Goal: Information Seeking & Learning: Find specific page/section

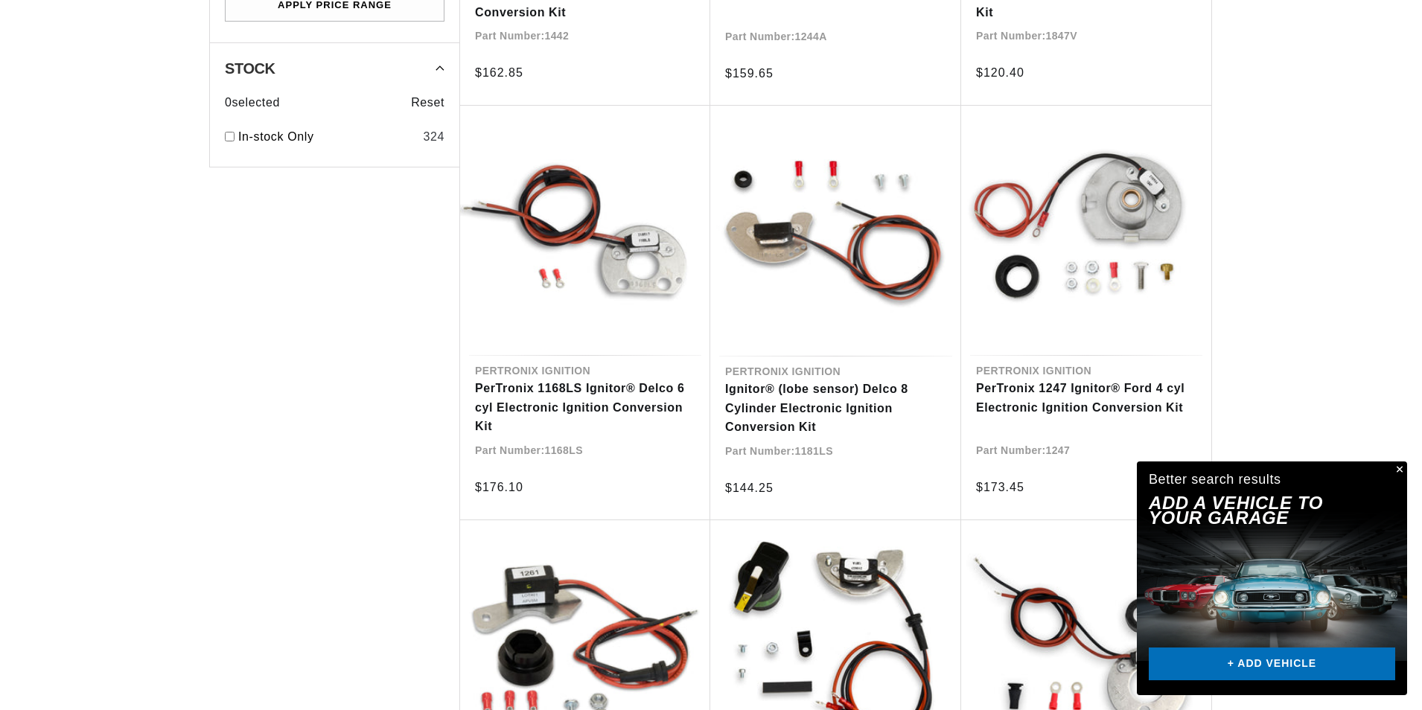
scroll to position [1191, 0]
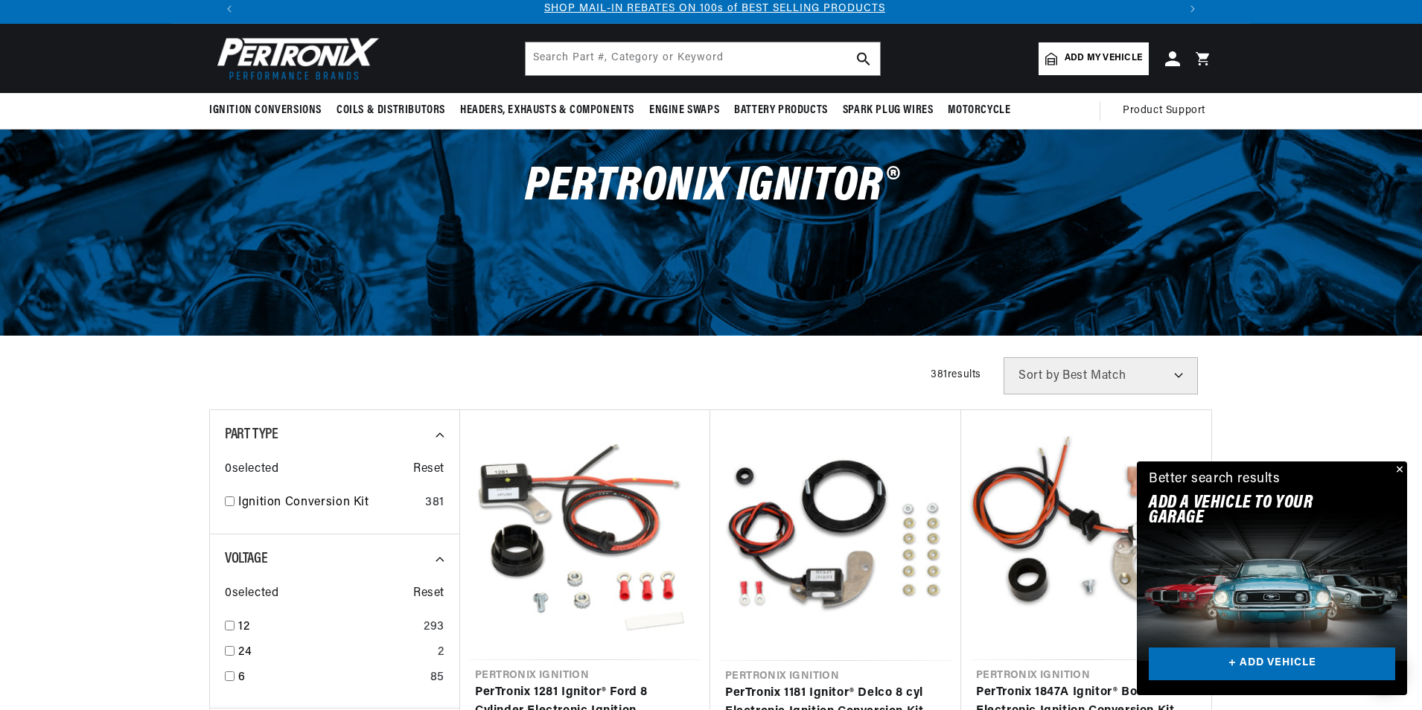
scroll to position [223, 0]
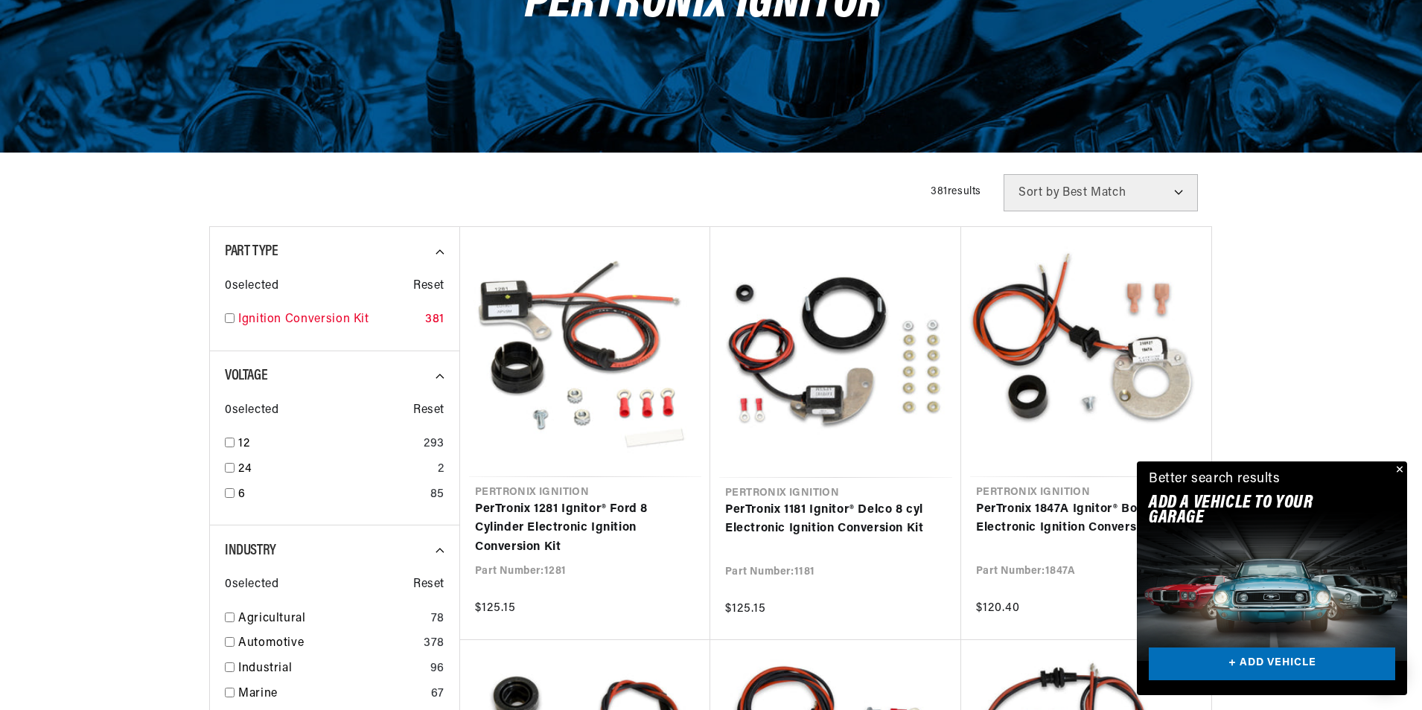
click at [227, 320] on input "checkbox" at bounding box center [230, 318] width 10 height 10
checkbox input "true"
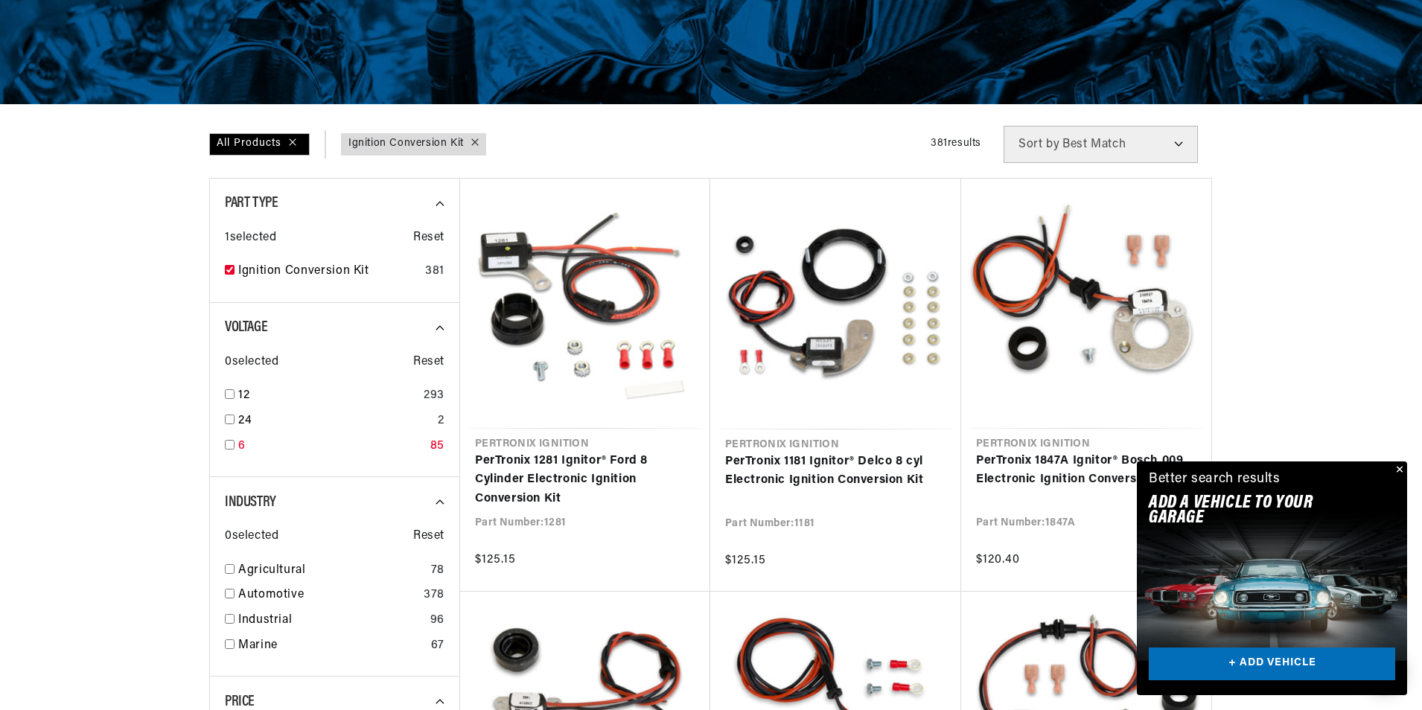
scroll to position [298, 0]
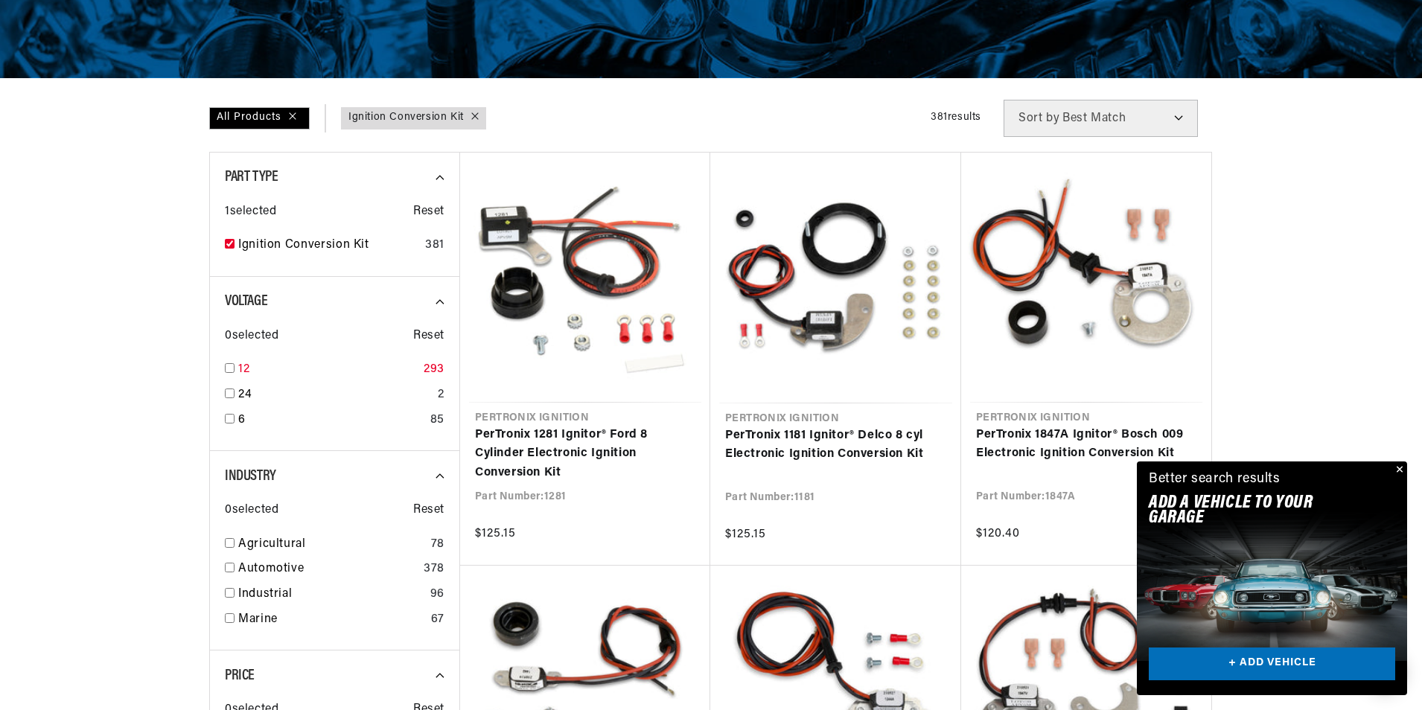
click at [237, 371] on div "12 293" at bounding box center [335, 372] width 220 height 25
checkbox input "true"
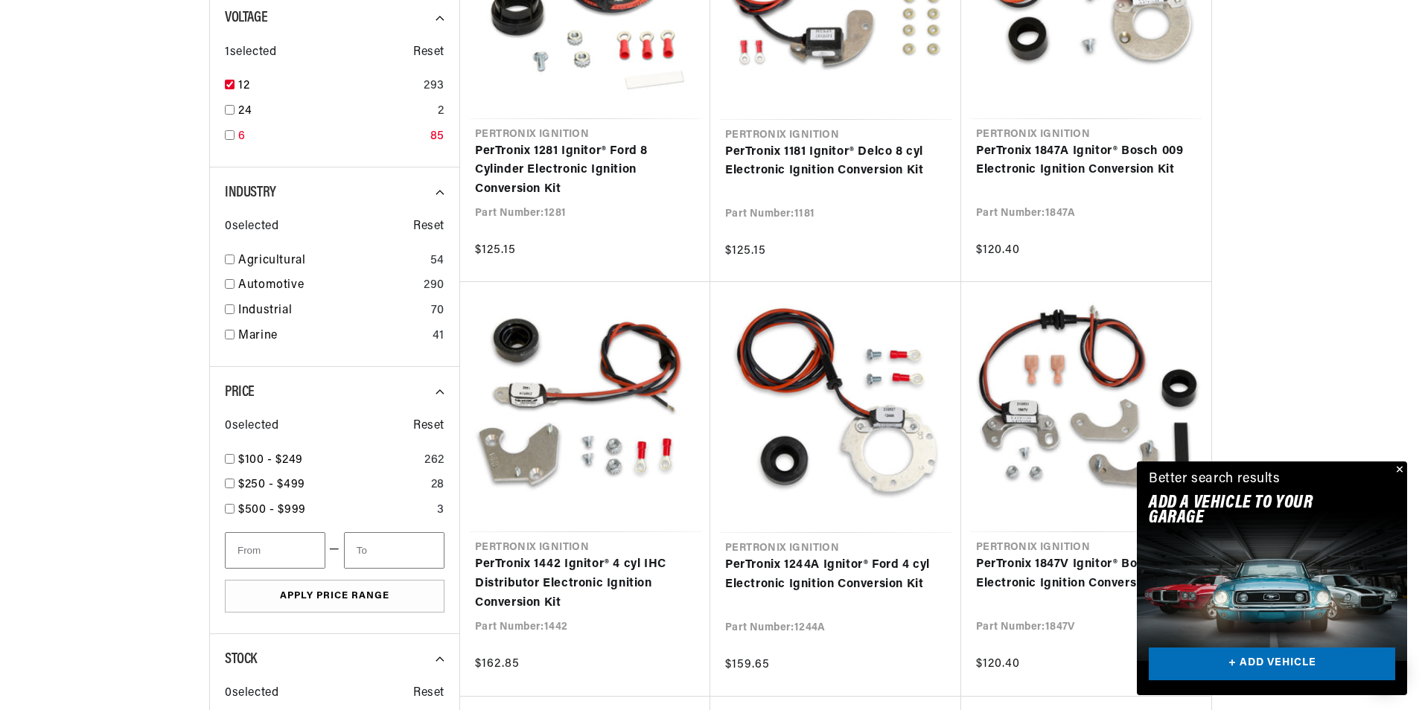
scroll to position [596, 0]
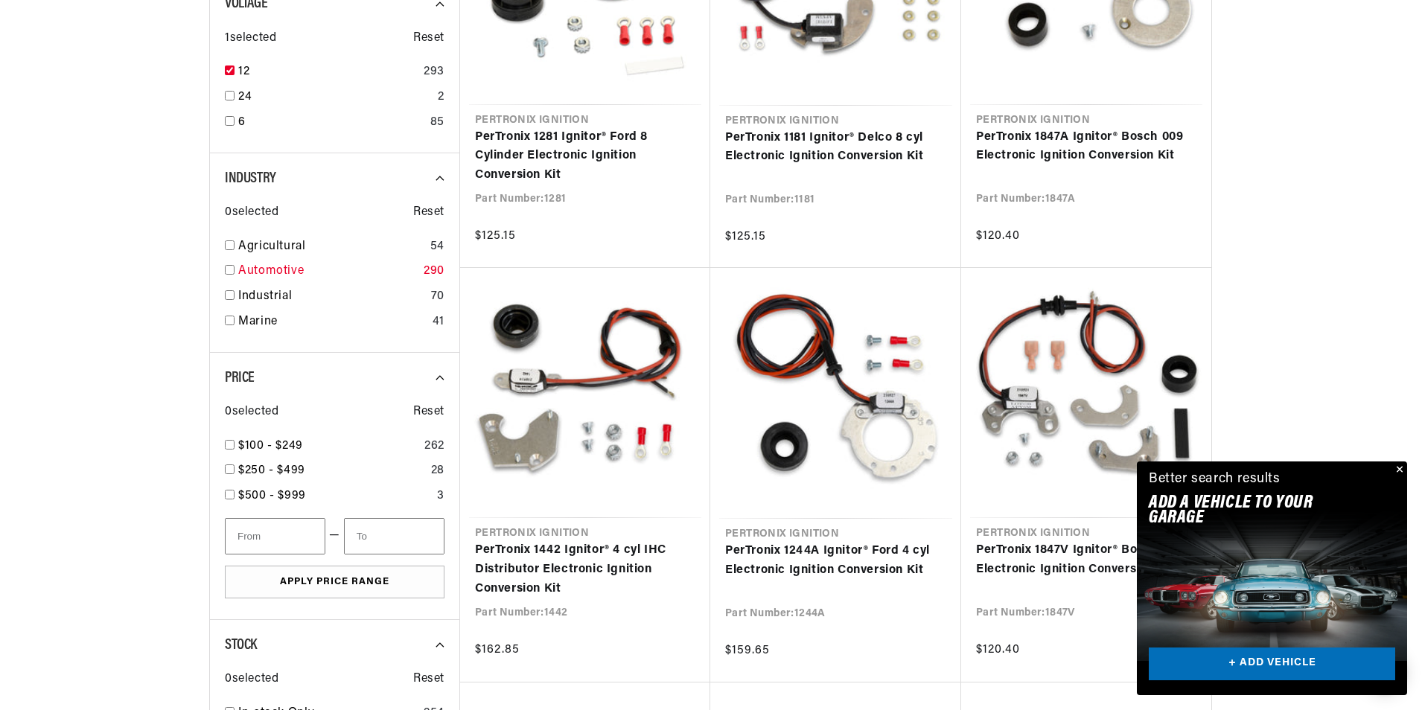
click at [226, 270] on input "checkbox" at bounding box center [230, 270] width 10 height 10
checkbox input "true"
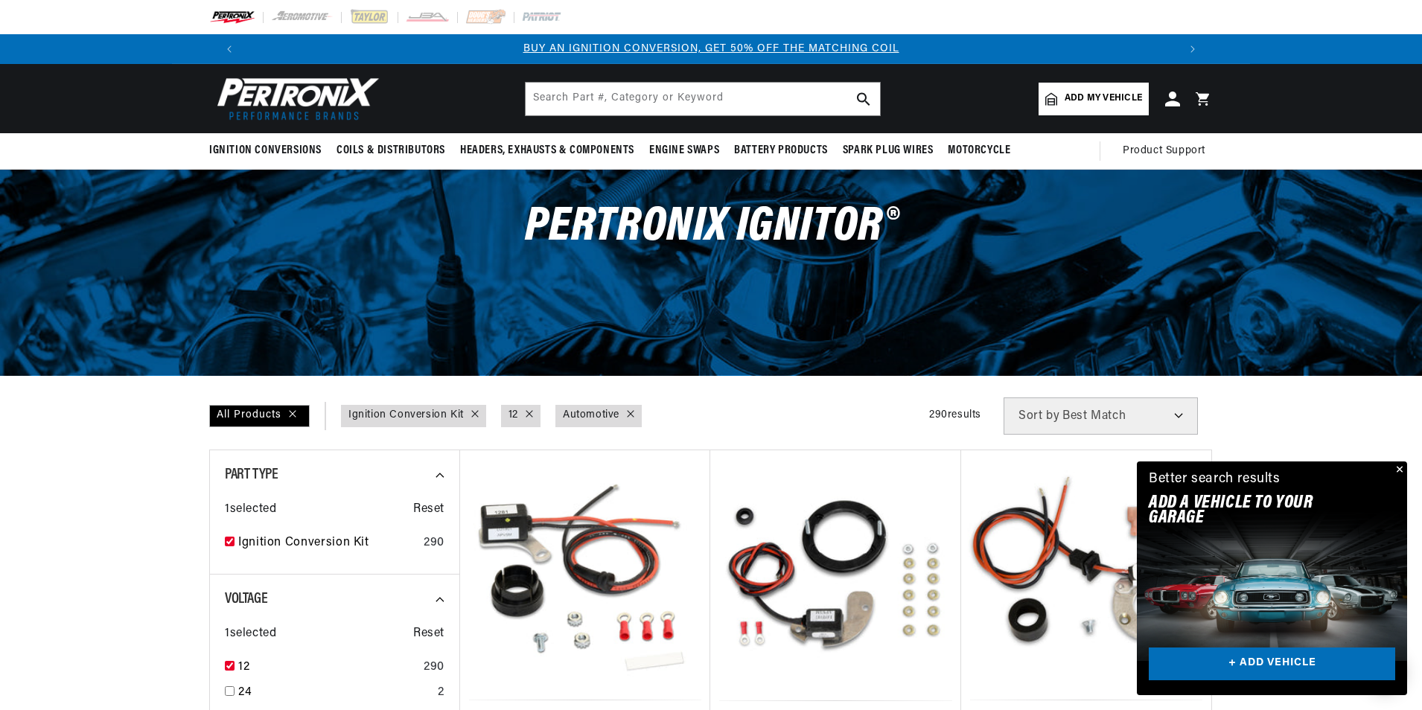
click at [1399, 473] on button "Close" at bounding box center [1398, 471] width 18 height 18
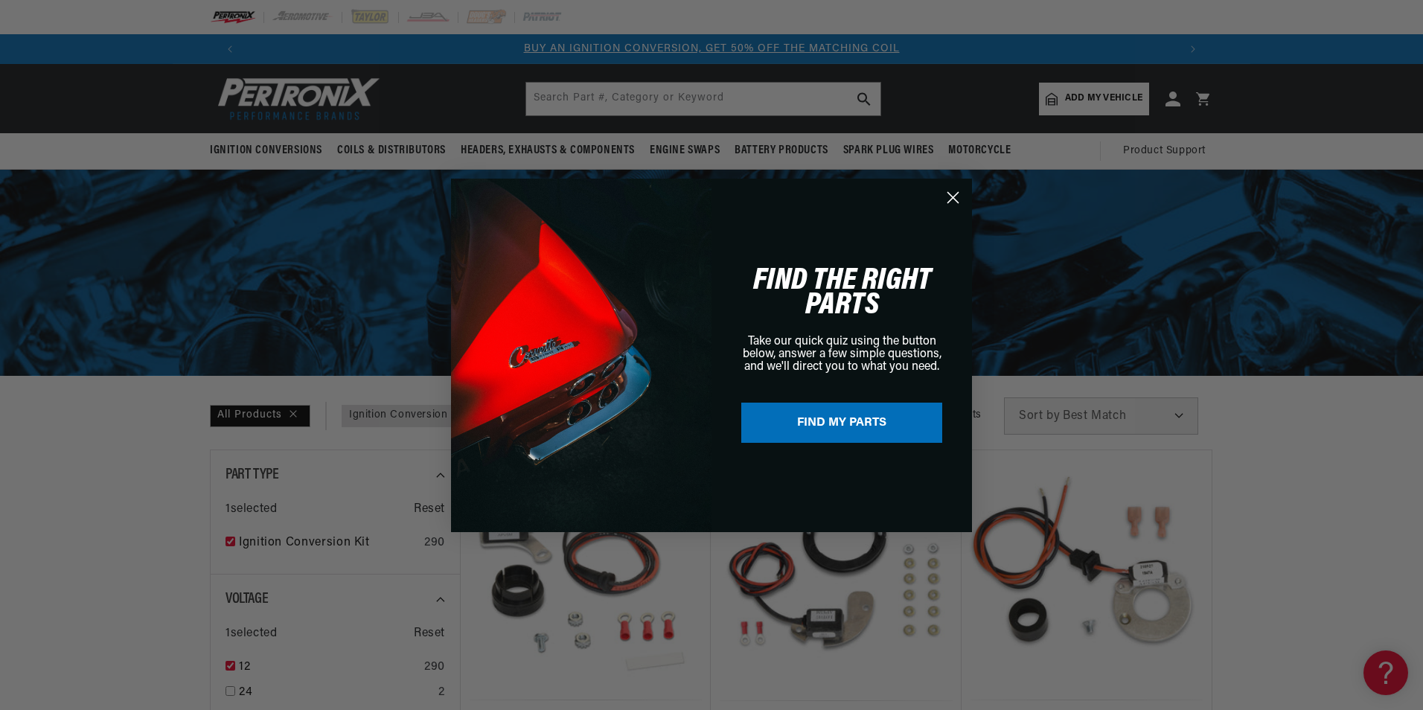
click at [960, 194] on circle "Close dialog" at bounding box center [953, 197] width 25 height 25
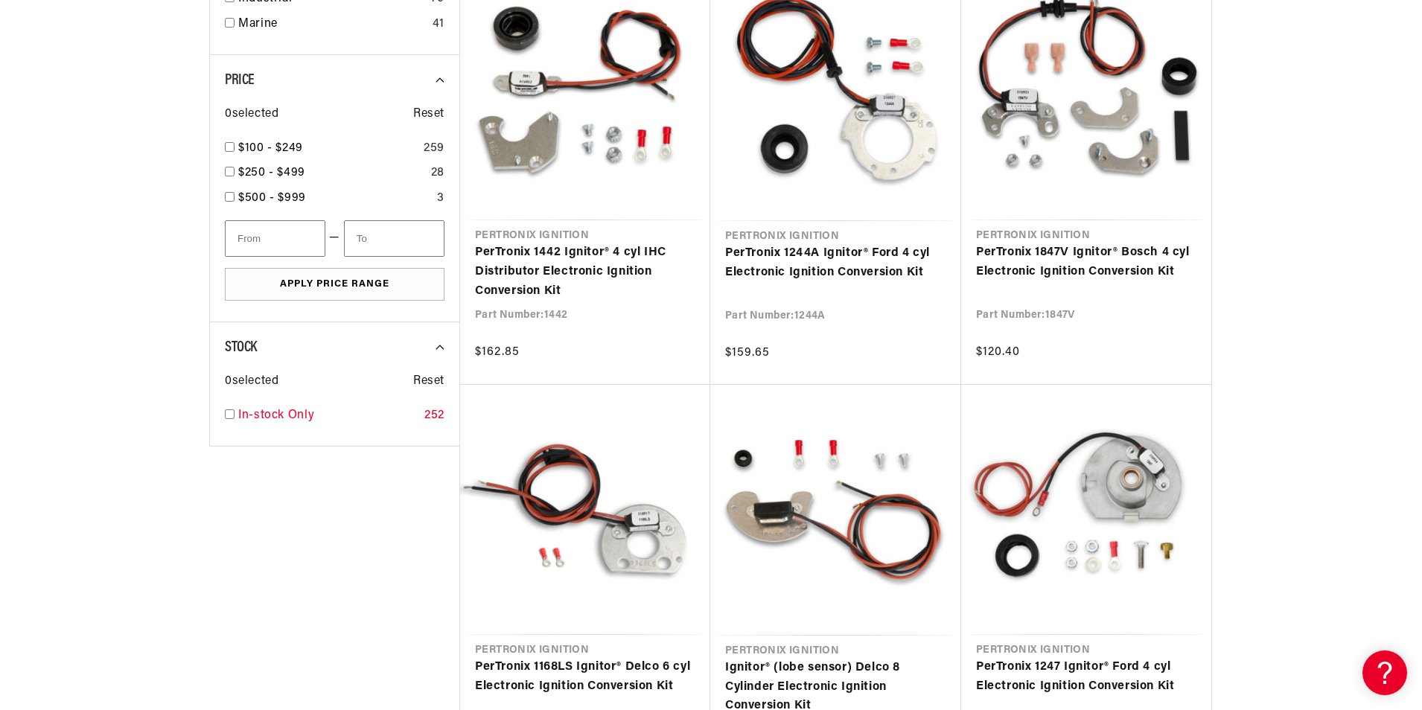
click at [226, 412] on input "checkbox" at bounding box center [230, 414] width 10 height 10
checkbox input "true"
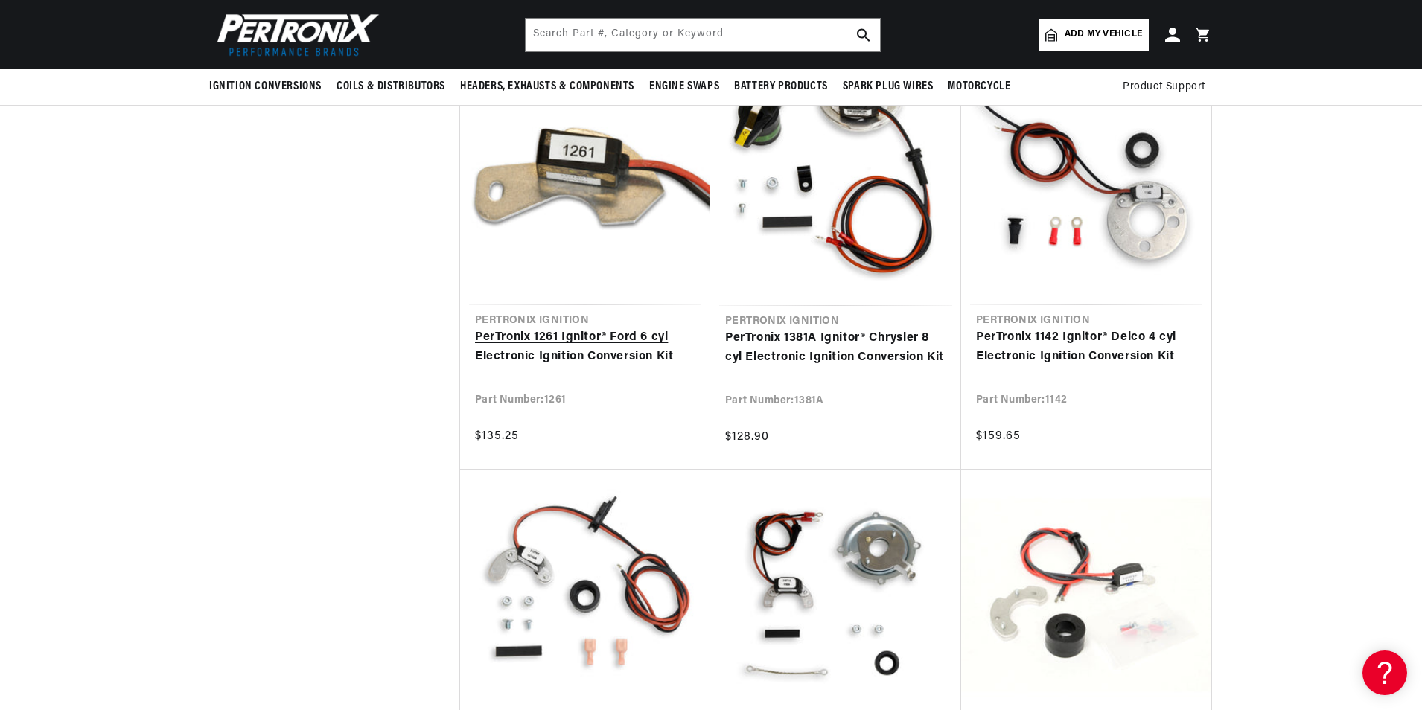
click at [631, 347] on link "PerTronix 1261 Ignitor® Ford 6 cyl Electronic Ignition Conversion Kit" at bounding box center [585, 347] width 220 height 38
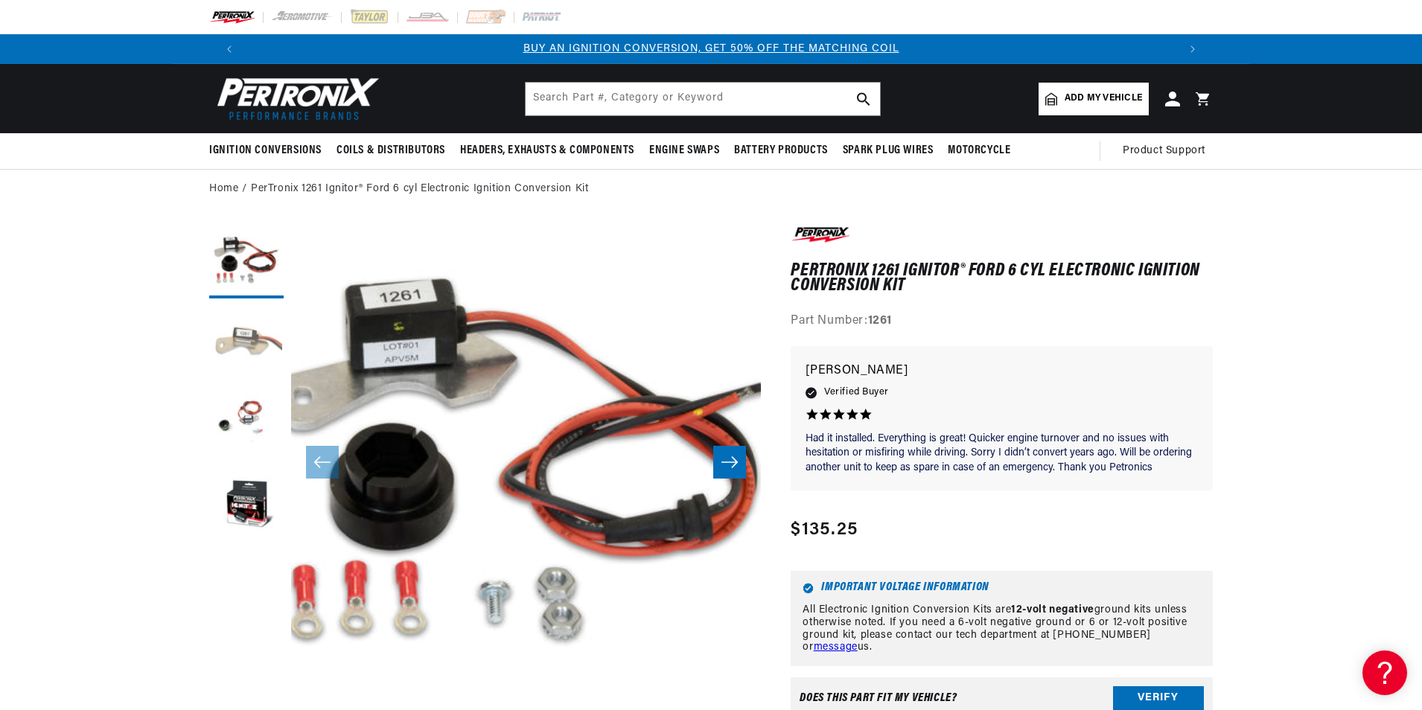
click at [240, 351] on button "Load image 2 in gallery view" at bounding box center [246, 343] width 74 height 74
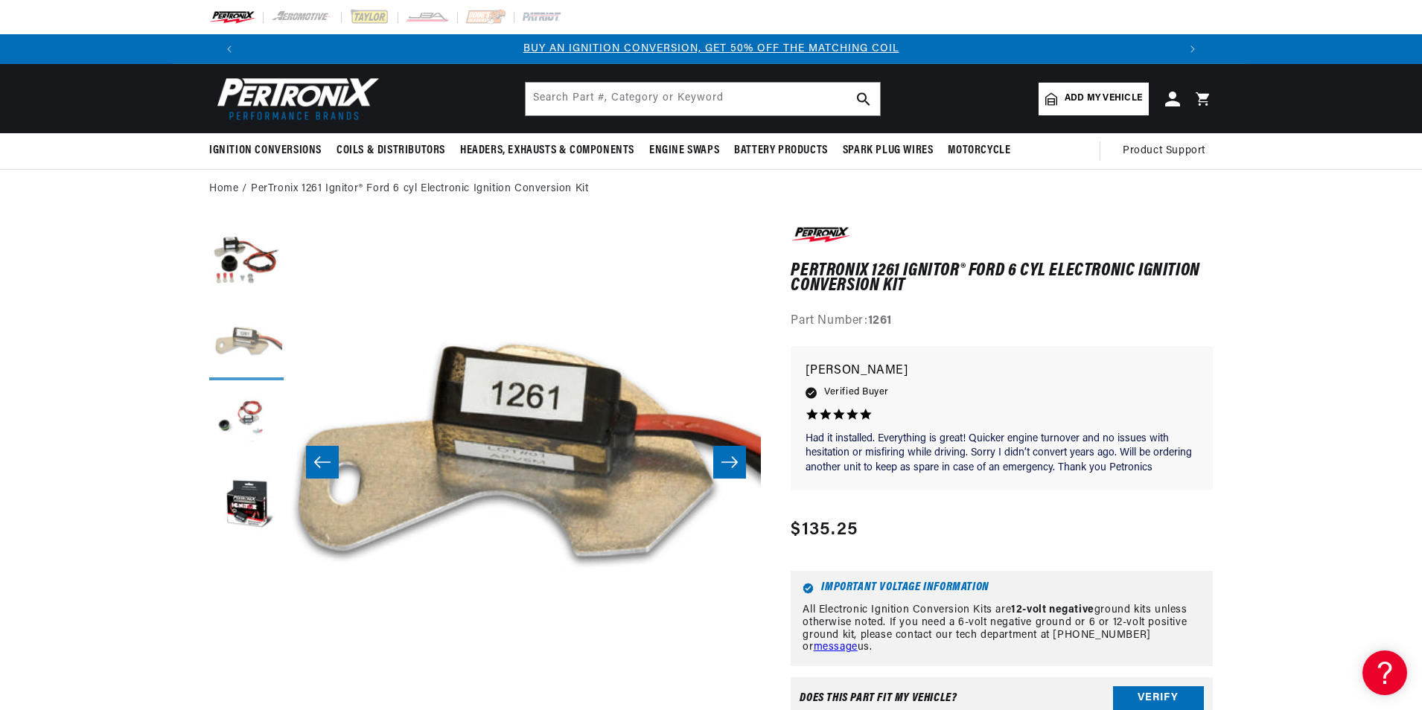
scroll to position [0, 470]
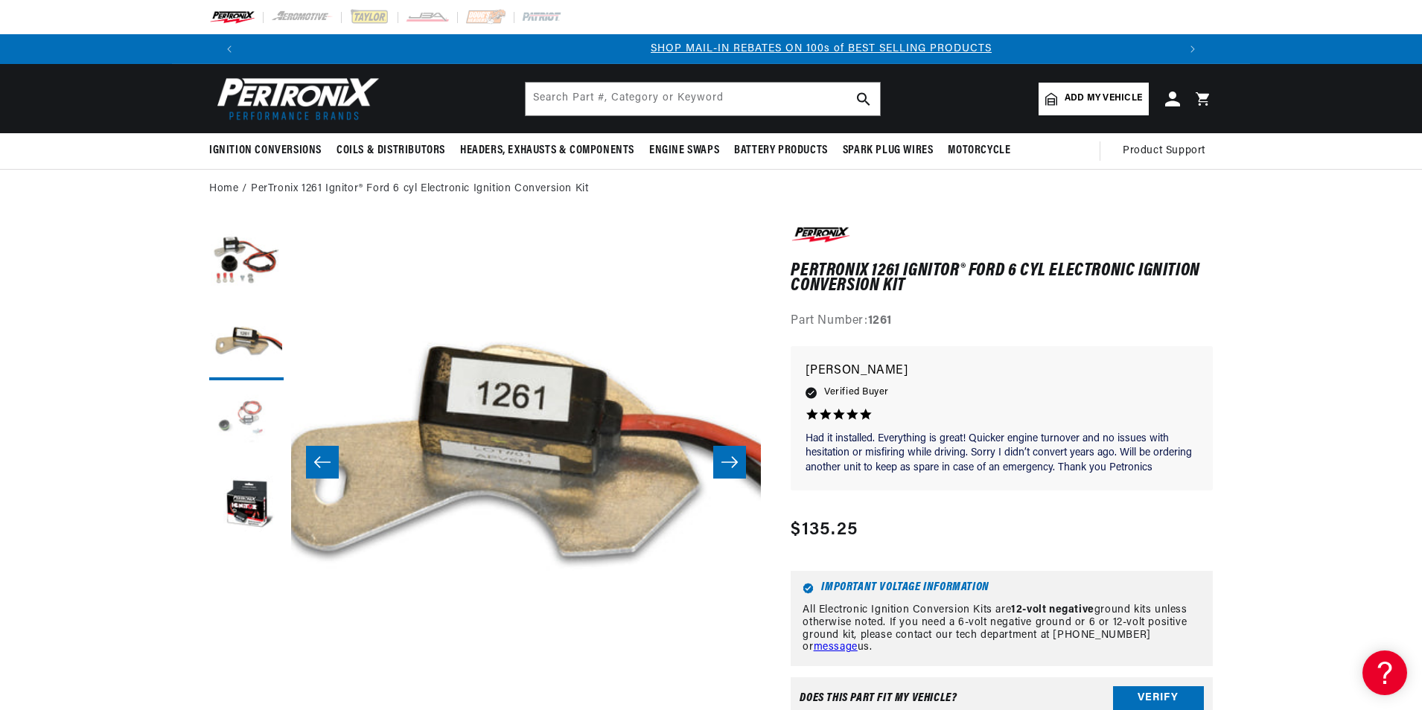
click at [244, 415] on button "Load image 3 in gallery view" at bounding box center [246, 425] width 74 height 74
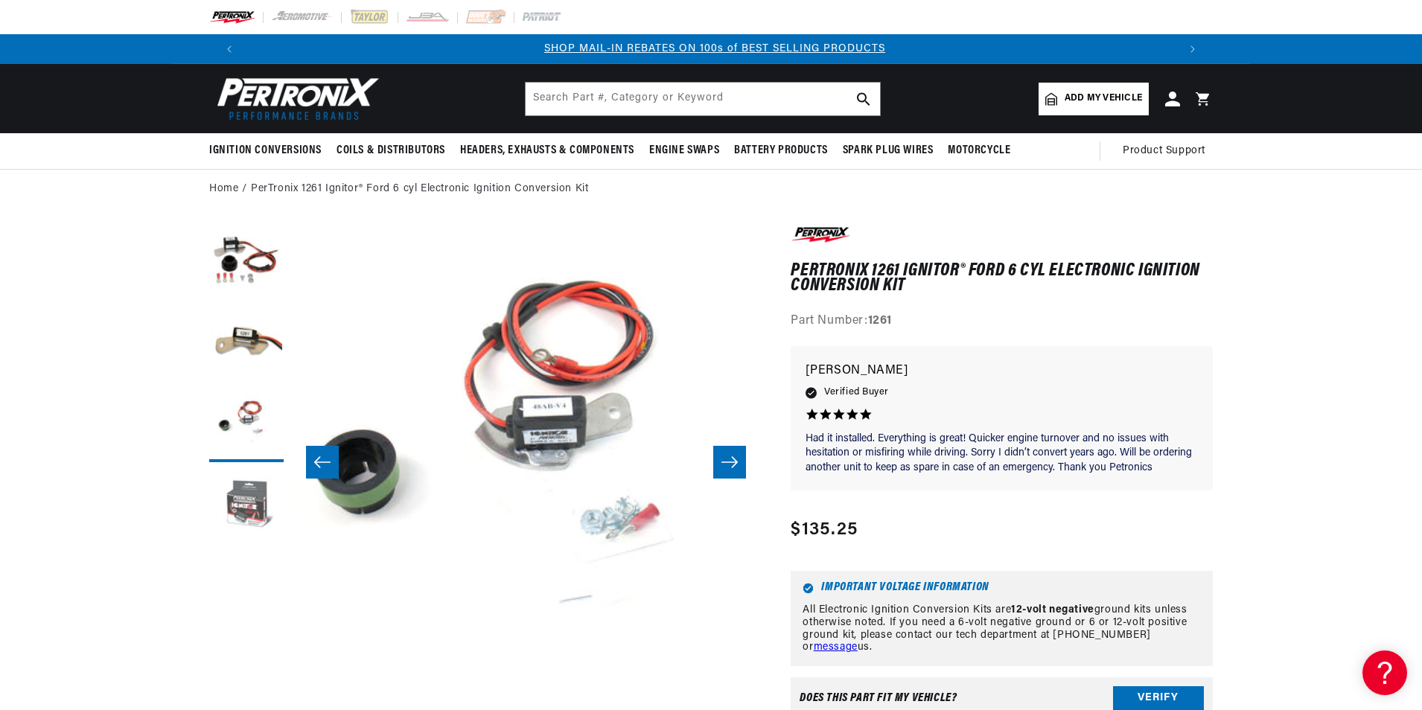
scroll to position [0, 940]
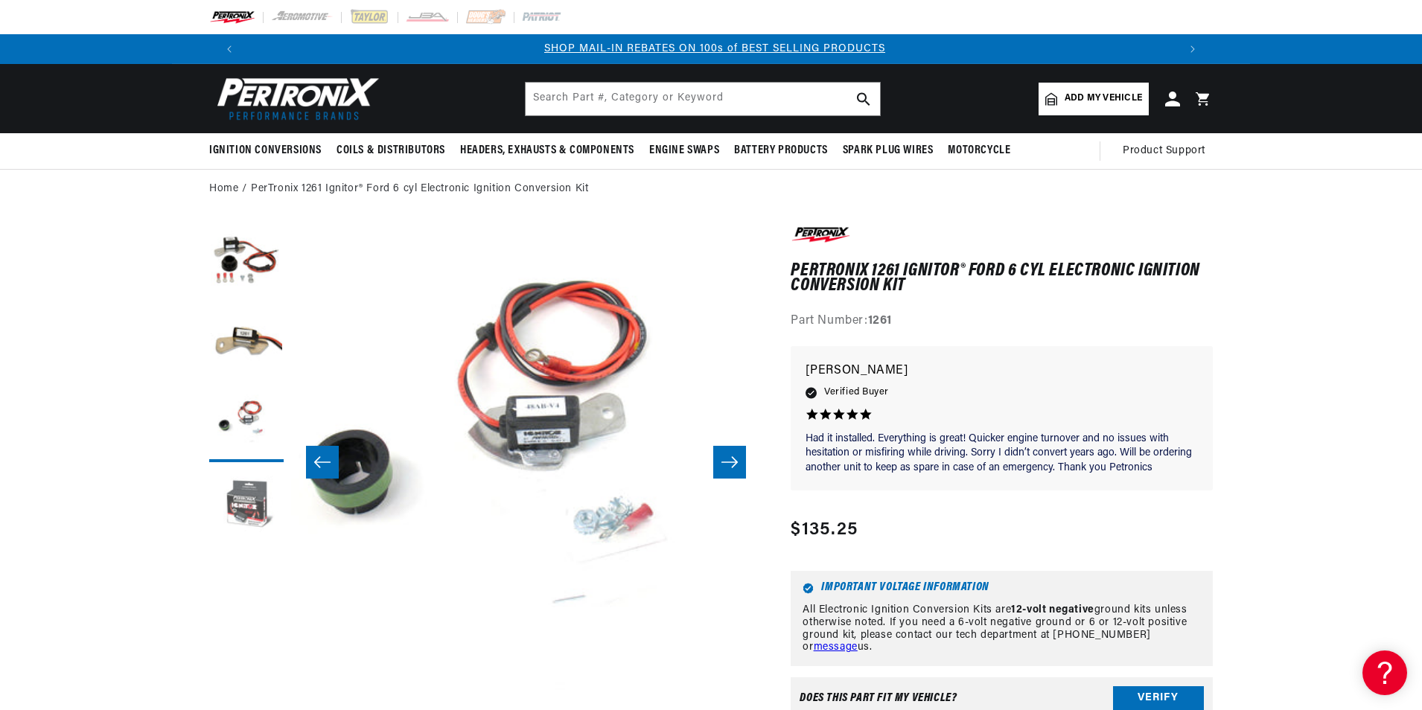
click at [259, 480] on button "Load image 4 in gallery view" at bounding box center [246, 507] width 74 height 74
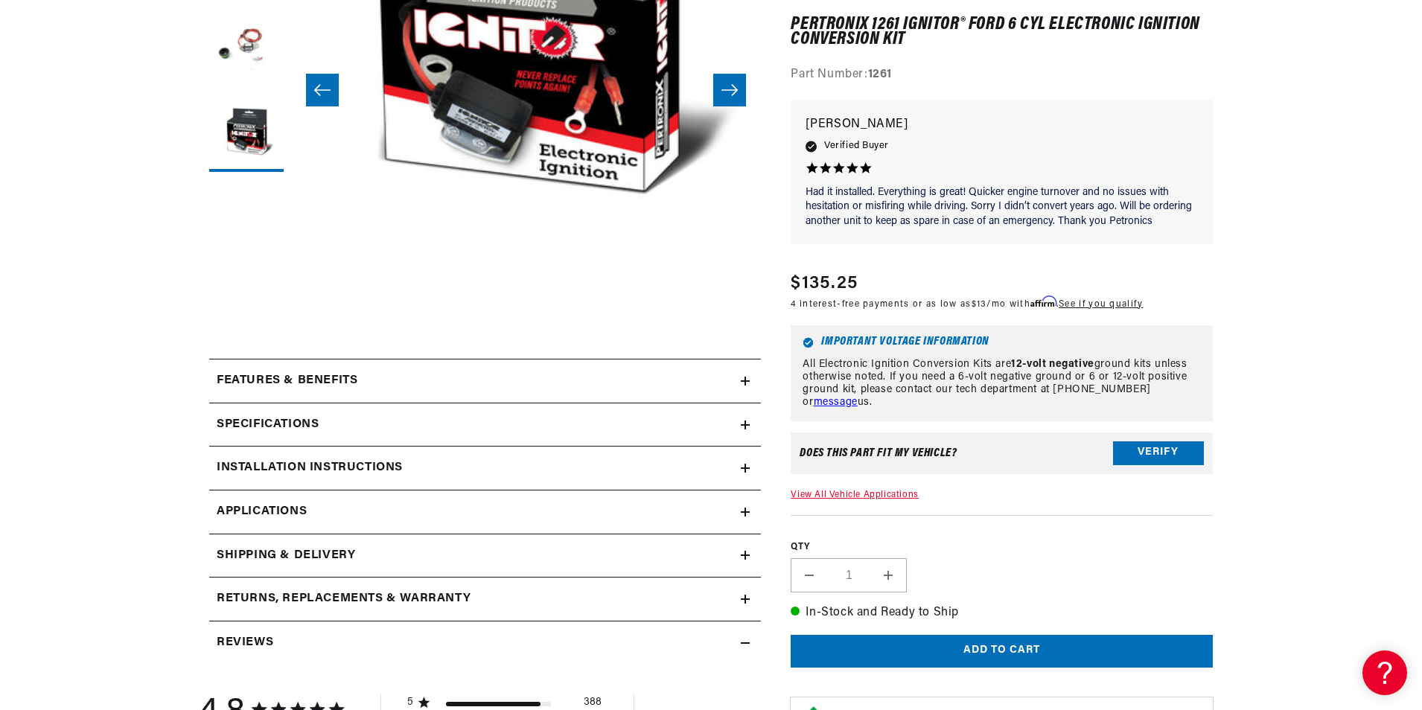
scroll to position [0, 1860]
click at [867, 494] on link "View All Vehicle Applications" at bounding box center [854, 495] width 127 height 9
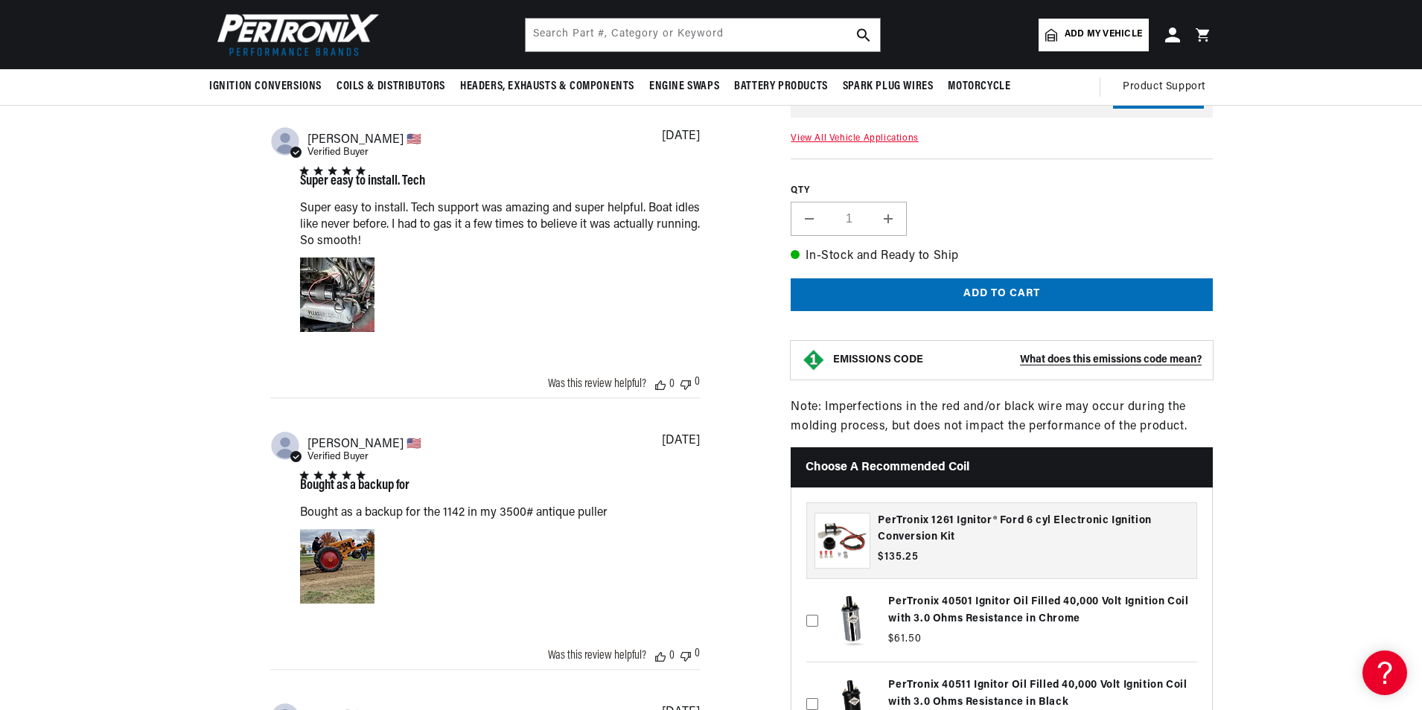
scroll to position [1181, 0]
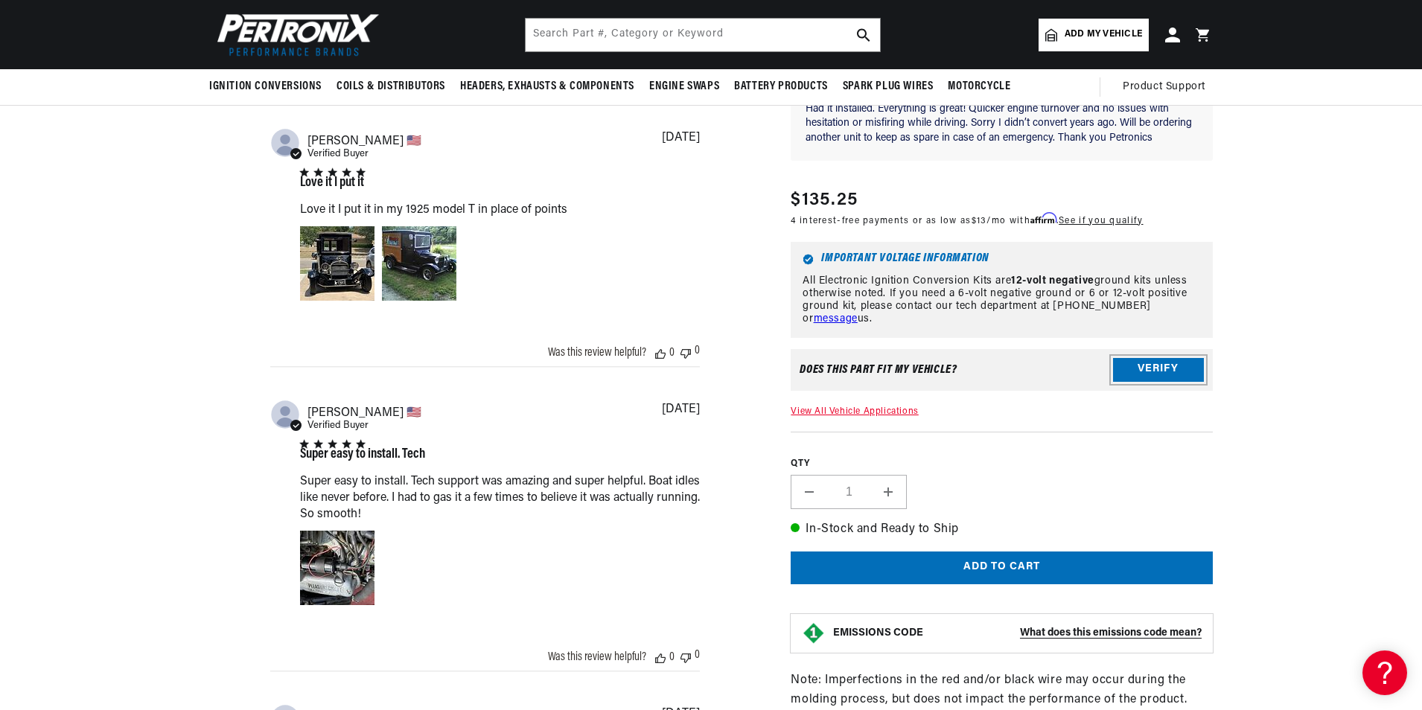
click at [1154, 358] on button "Verify" at bounding box center [1158, 369] width 91 height 24
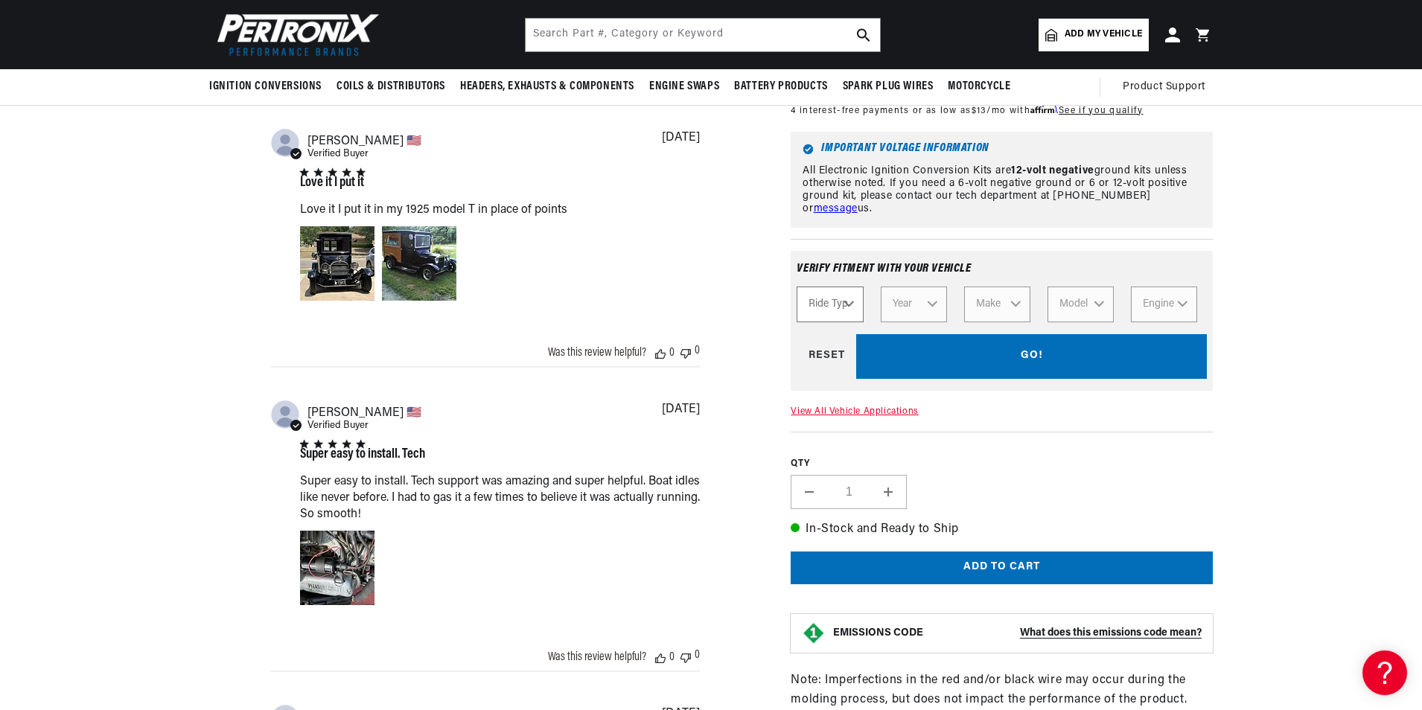
click at [823, 304] on select "Ride Type Automotive Agricultural Industrial Marine Motorcycle" at bounding box center [830, 304] width 66 height 36
select select "Automotive"
click at [797, 286] on select "Ride Type Automotive Agricultural Industrial Marine Motorcycle" at bounding box center [830, 304] width 66 height 36
select select "Automotive"
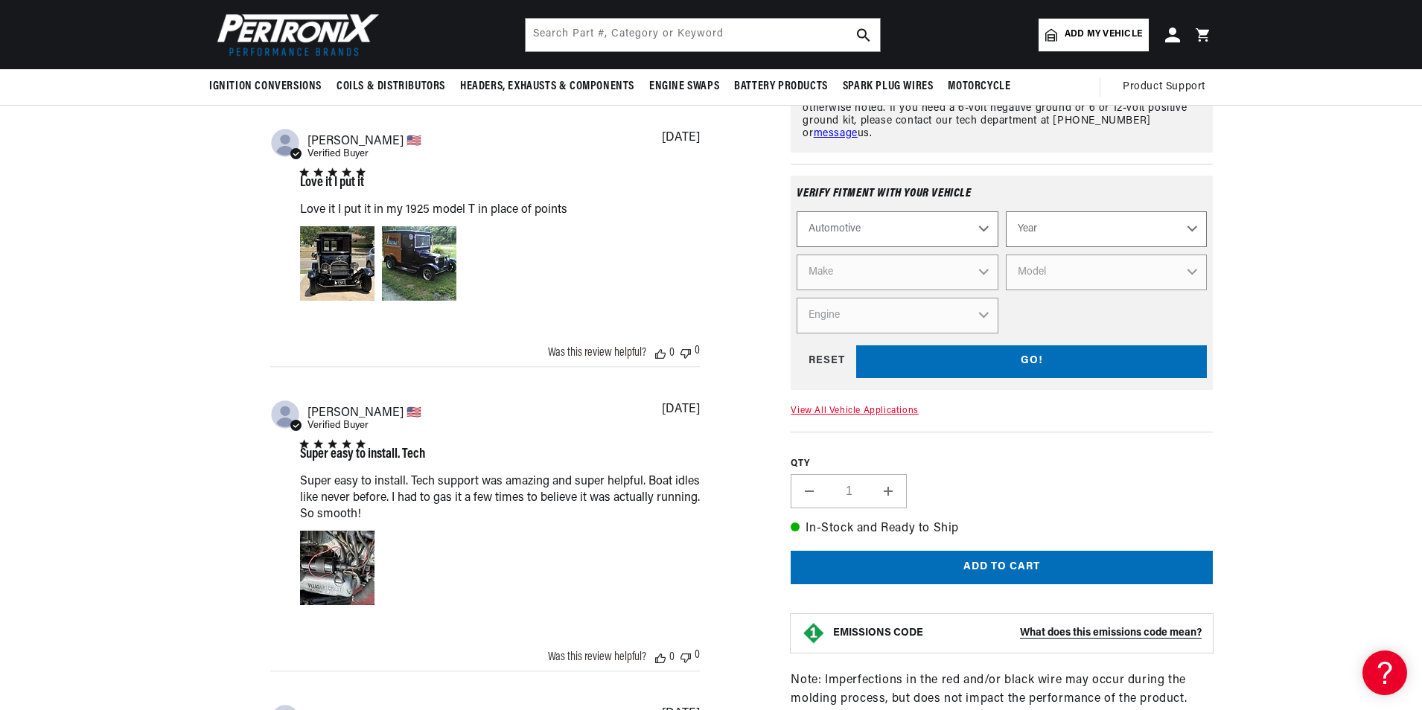
click at [1037, 211] on select "Year [DATE] 2021 2020 2019 2018 2017 2016 2015 2014 2013 2012 2011 2010 2009 20…" at bounding box center [1106, 229] width 201 height 36
select select "1962"
click at [1006, 211] on select "Year [DATE] 2021 2020 2019 2018 2017 2016 2015 2014 2013 2012 2011 2010 2009 20…" at bounding box center [1106, 229] width 201 height 36
select select "1962"
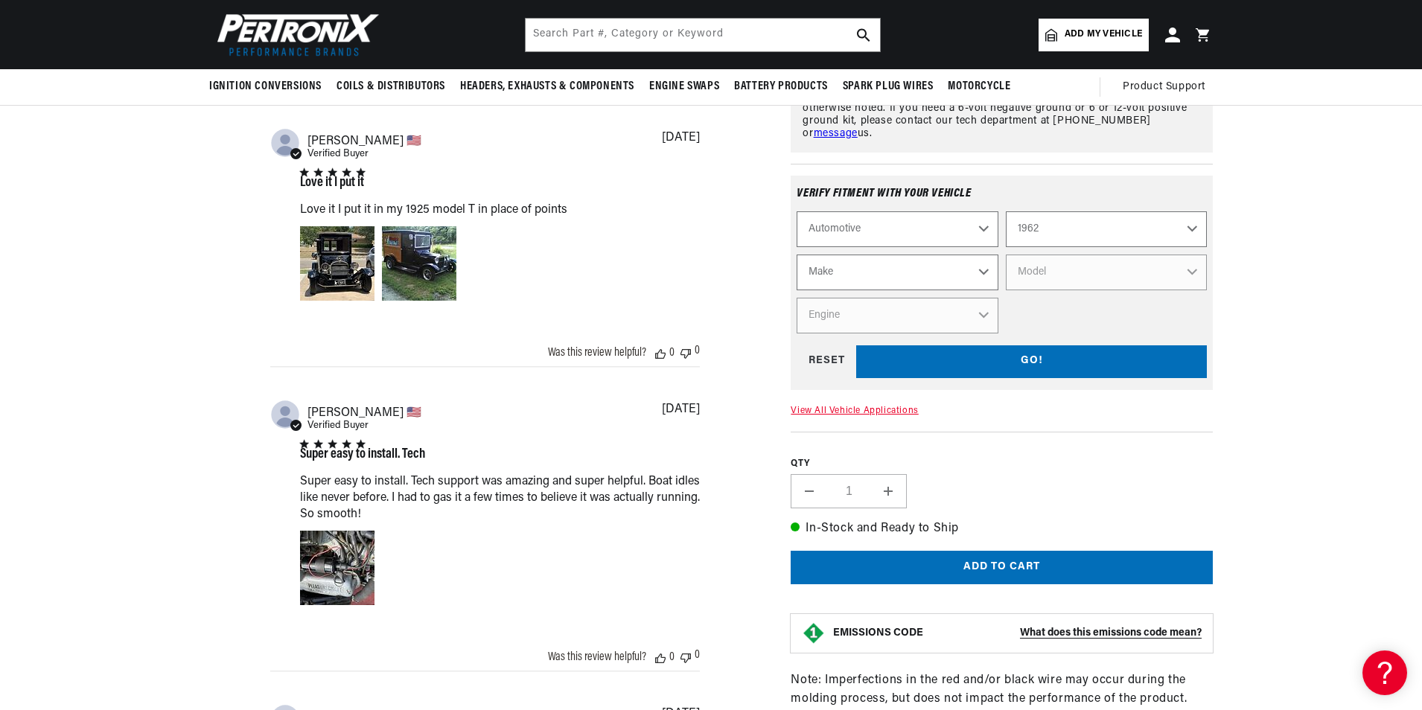
click at [905, 265] on select "Make Alfa Romeo American Motors Aston Martin Austin Austin Healey Bentley Buick…" at bounding box center [897, 273] width 201 height 36
select select "Ford"
click at [797, 255] on select "Make Alfa Romeo American Motors Aston Martin Austin Austin Healey Bentley Buick…" at bounding box center [897, 273] width 201 height 36
select select "Ford"
click at [1074, 266] on select "Model Club Wagon Country Sedan Country Squire Econoline F-100 F-250 F-350 Fairl…" at bounding box center [1106, 273] width 201 height 36
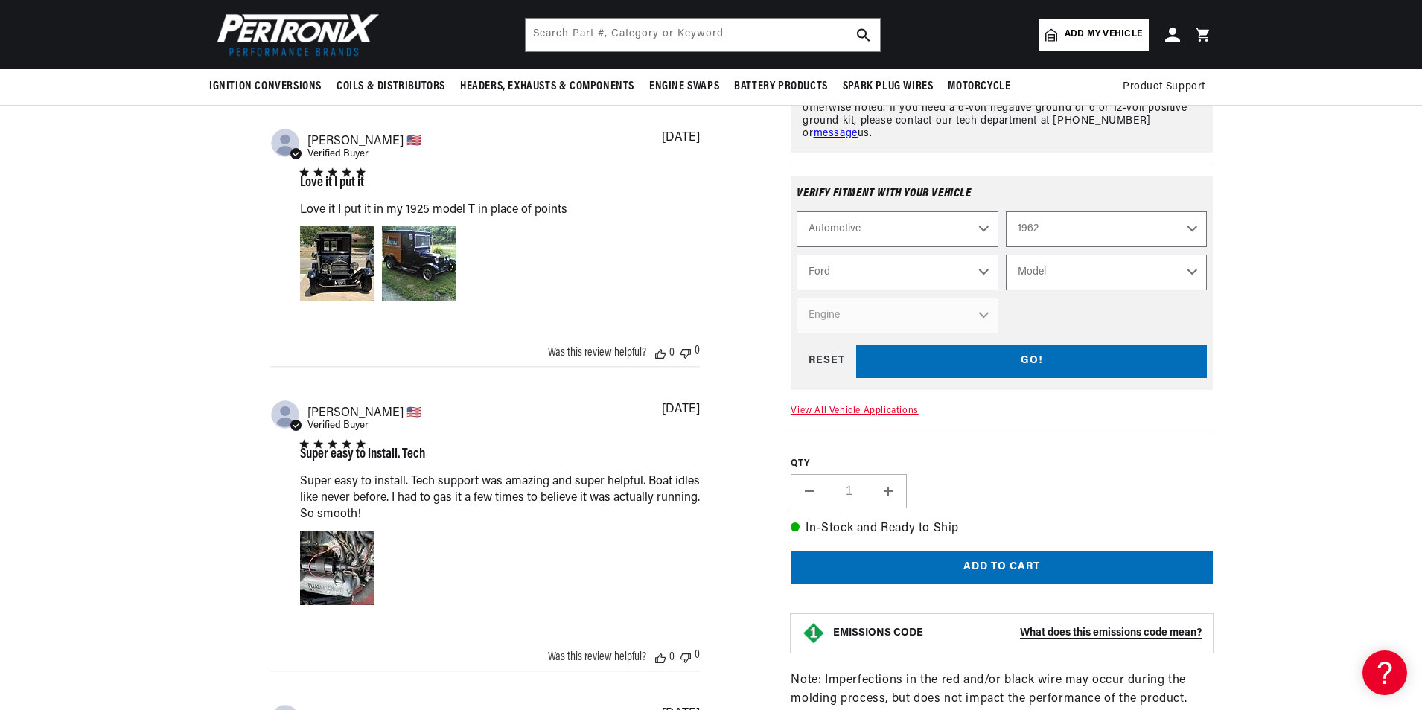
select select "Ranchero"
click at [1006, 255] on select "Model Club Wagon Country Sedan Country Squire Econoline F-100 F-250 F-350 Fairl…" at bounding box center [1106, 273] width 201 height 36
select select "Ranchero"
click at [948, 319] on select "Engine 3.3L 4.1L 144cid / 2.4L 170cid / 2.8L 221cid / 3.6L 223cid / 3.6L 223cid…" at bounding box center [897, 316] width 201 height 36
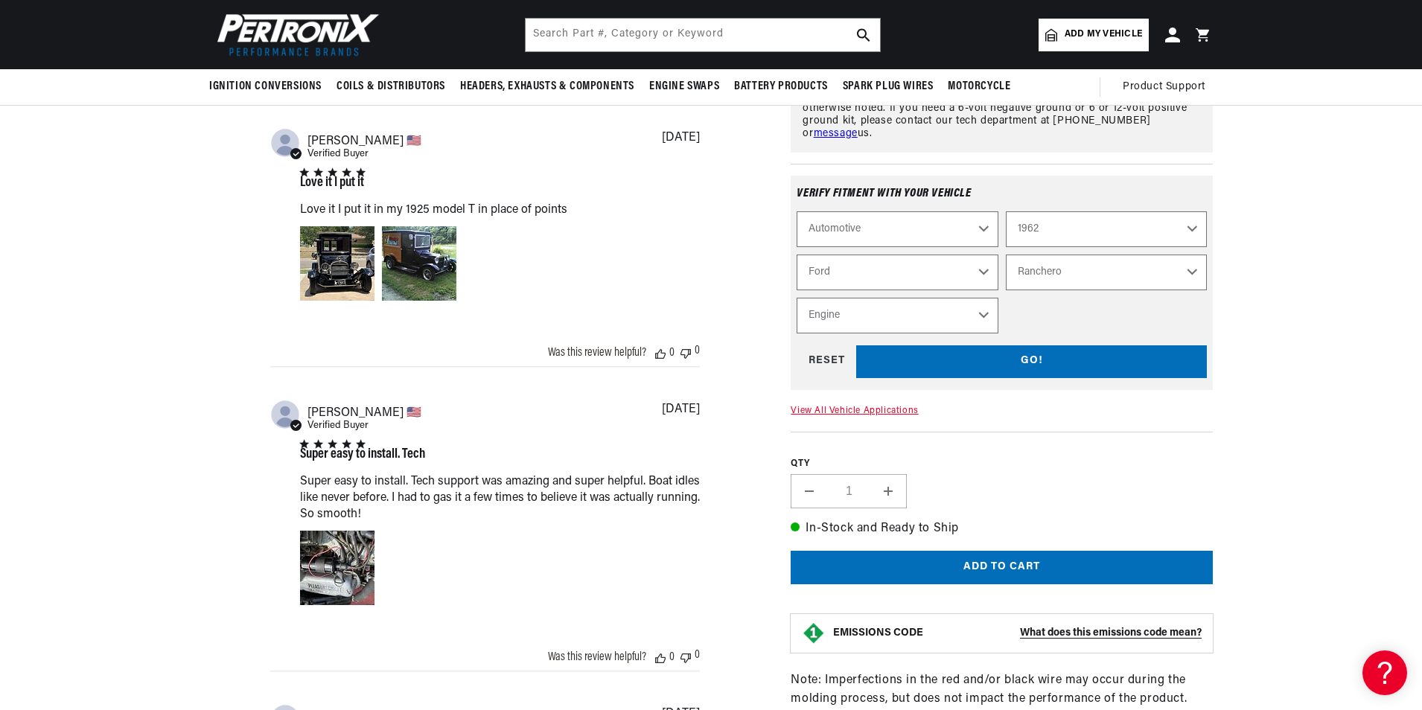
select select "170cid-2.8L"
click at [797, 298] on select "Engine 3.3L 4.1L 144cid / 2.4L 170cid / 2.8L 221cid / 3.6L 223cid / 3.6L 223cid…" at bounding box center [897, 316] width 201 height 36
select select "Engine"
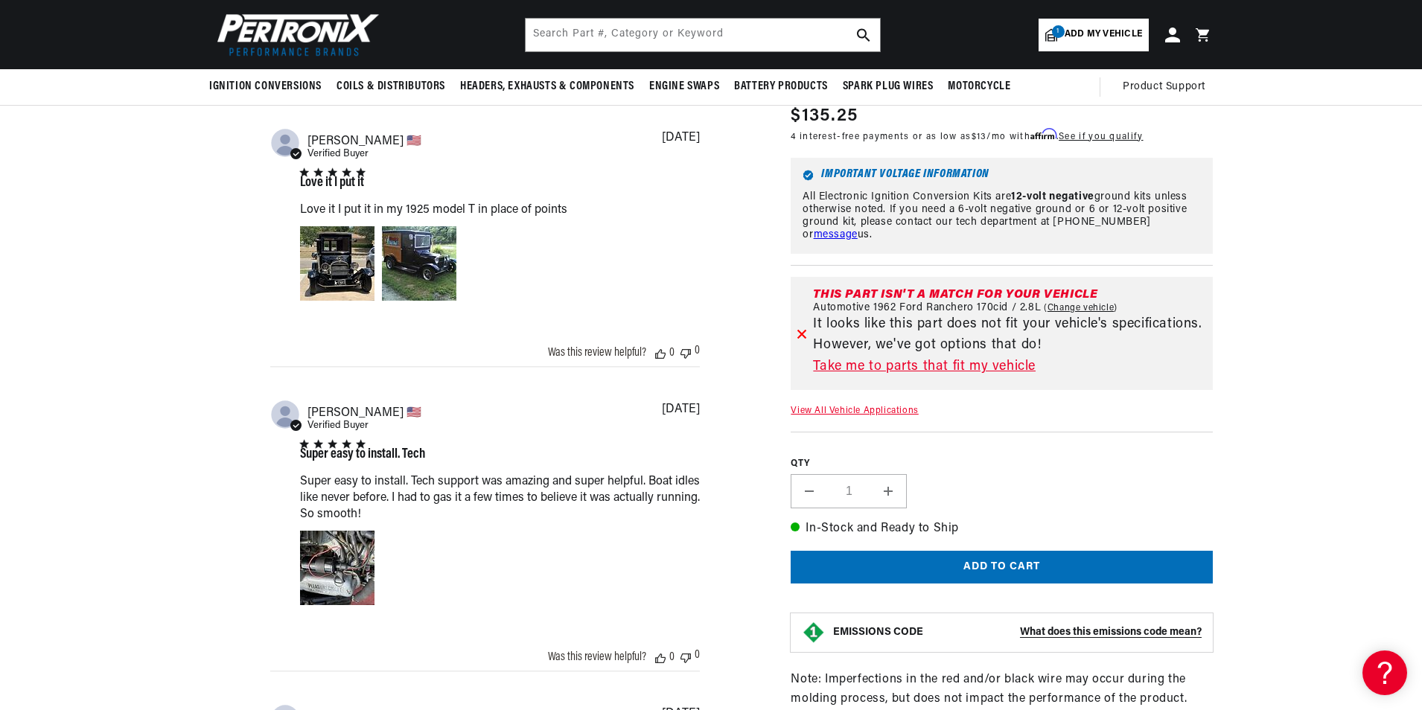
click at [930, 357] on link "Take me to parts that fit my vehicle" at bounding box center [1010, 368] width 394 height 22
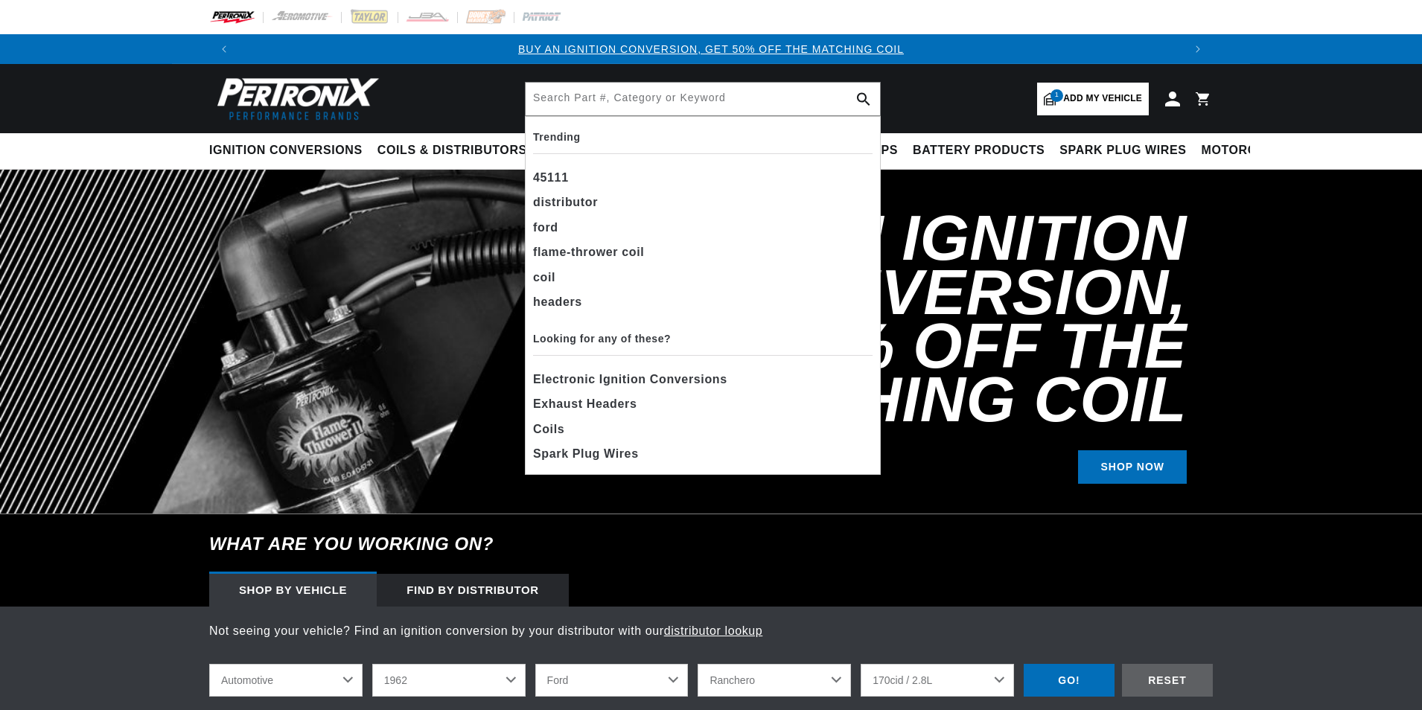
select select "1962"
select select "Ford"
select select "Ranchero"
select select "170cid-2.8L"
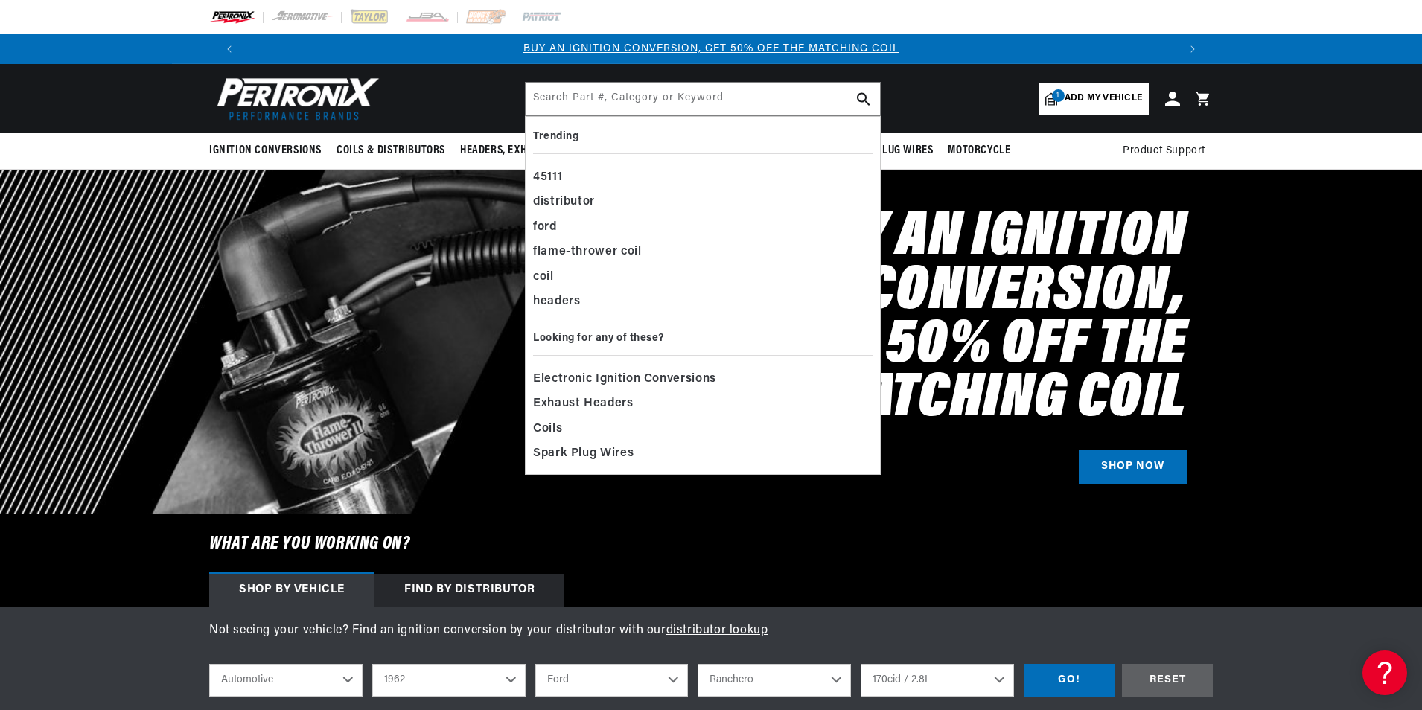
click at [984, 93] on header "BETTER SEARCH RESULTS Add your vehicle's year, make, and model to find parts be…" at bounding box center [711, 98] width 1078 height 69
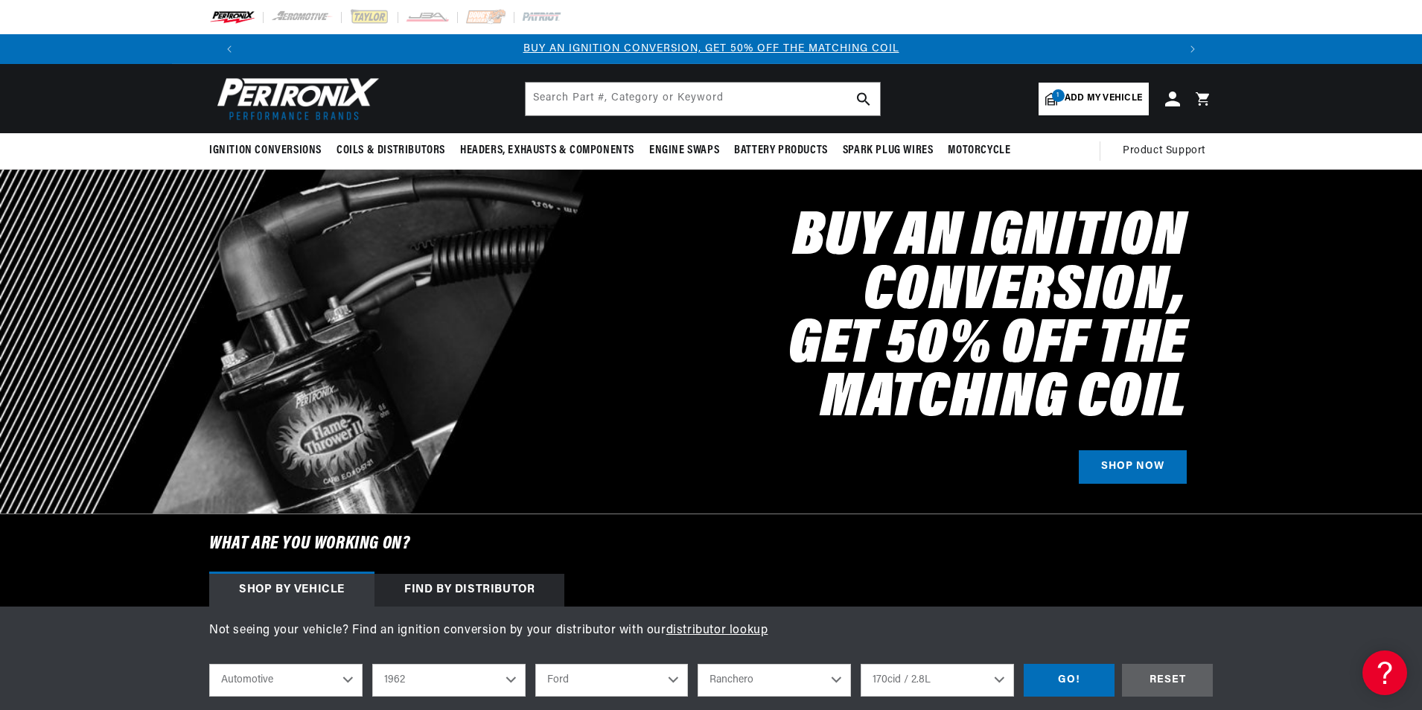
click at [1084, 92] on span "Add my vehicle" at bounding box center [1103, 99] width 77 height 14
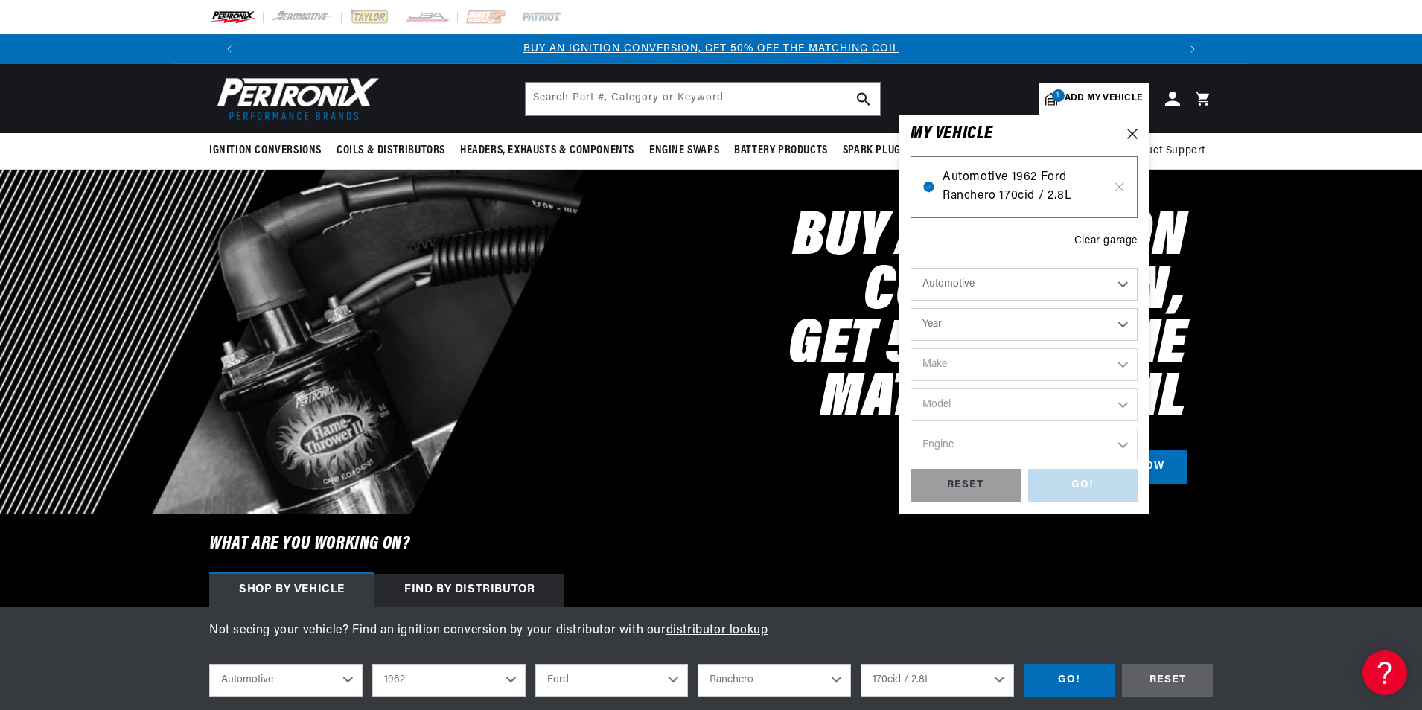
click at [1045, 199] on span "Automotive 1962 Ford Ranchero 170cid / 2.8L" at bounding box center [1023, 187] width 163 height 38
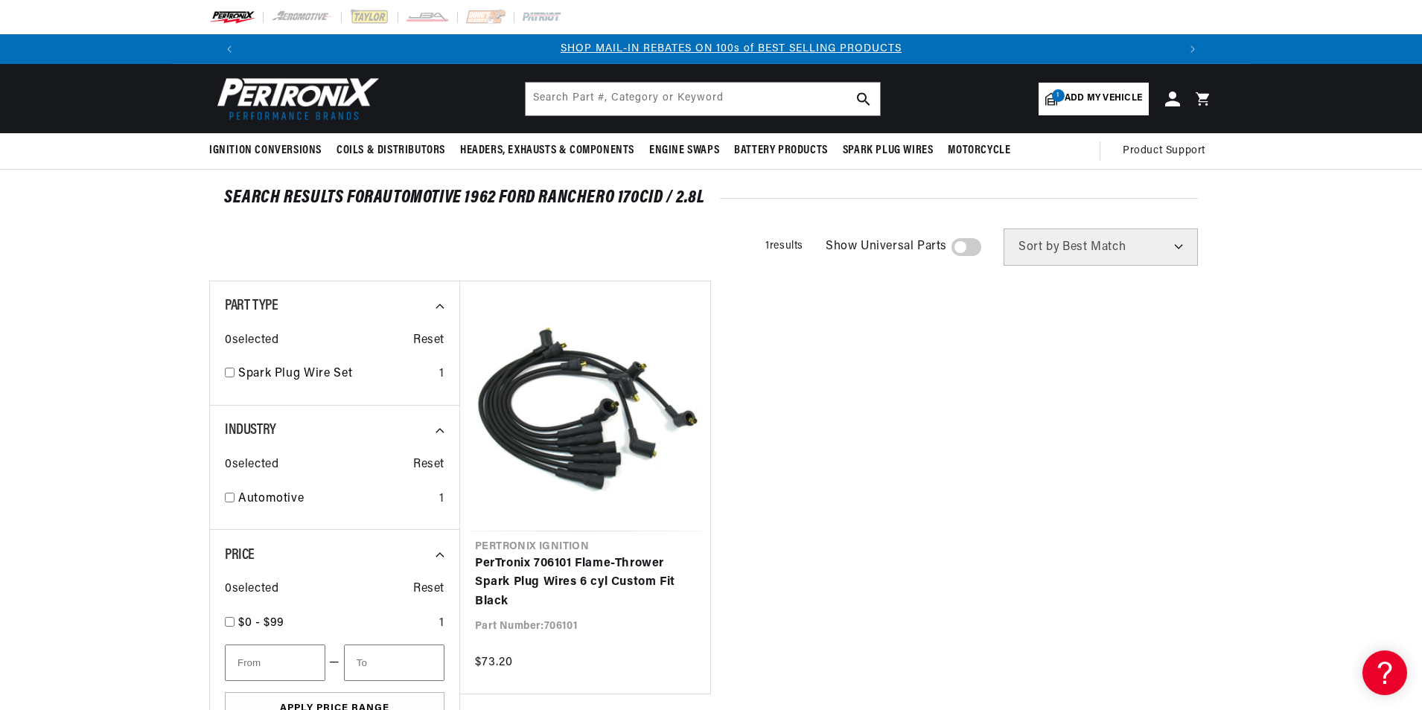
scroll to position [0, 930]
click at [447, 188] on div "SEARCH RESULTS FOR Automotive 1962 Ford Ranchero 170cid / 2.8L Filters 1 result…" at bounding box center [711, 600] width 1078 height 861
click at [1044, 96] on link "1 Add my vehicle" at bounding box center [1093, 99] width 110 height 33
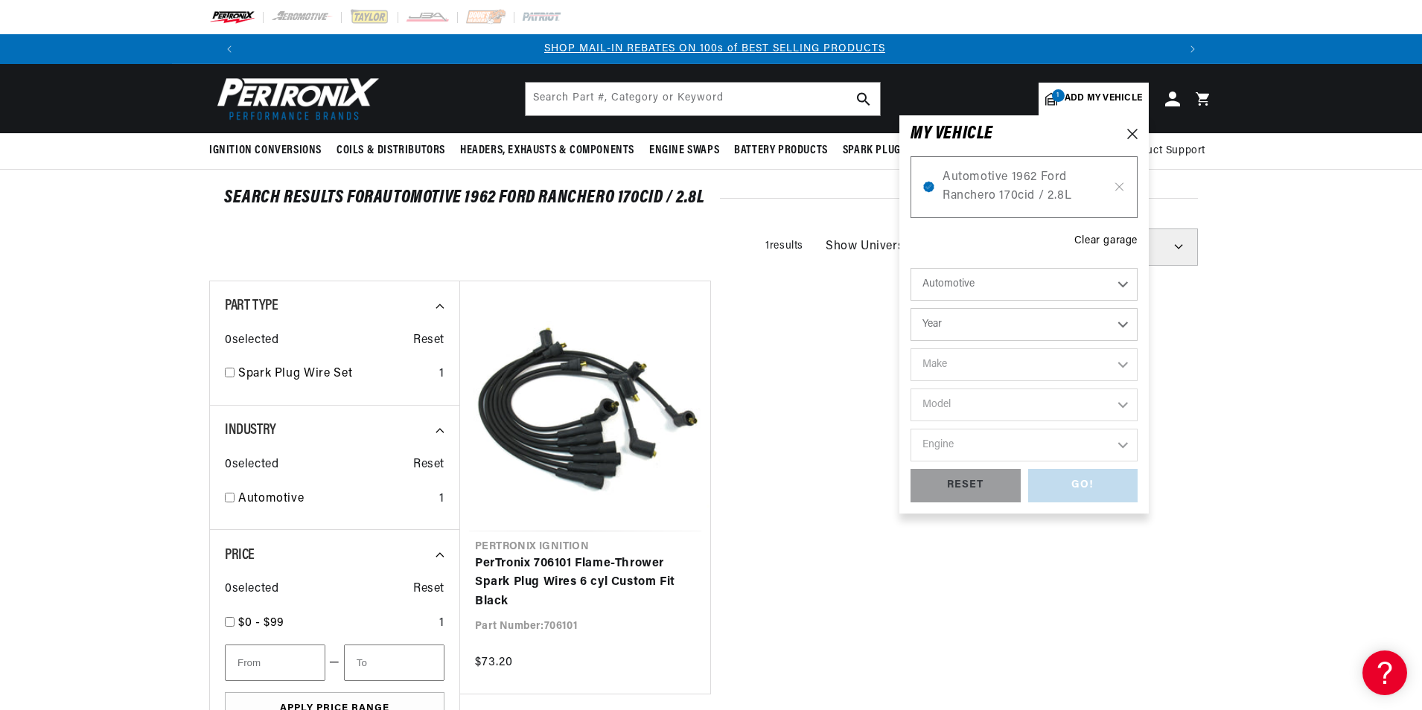
click at [1116, 254] on div "Automotive 1962 Ford Ranchero 170cid / 2.8L Clear garage Automotive Agricultura…" at bounding box center [1023, 321] width 227 height 361
click at [1120, 239] on div "Clear garage" at bounding box center [1105, 241] width 63 height 16
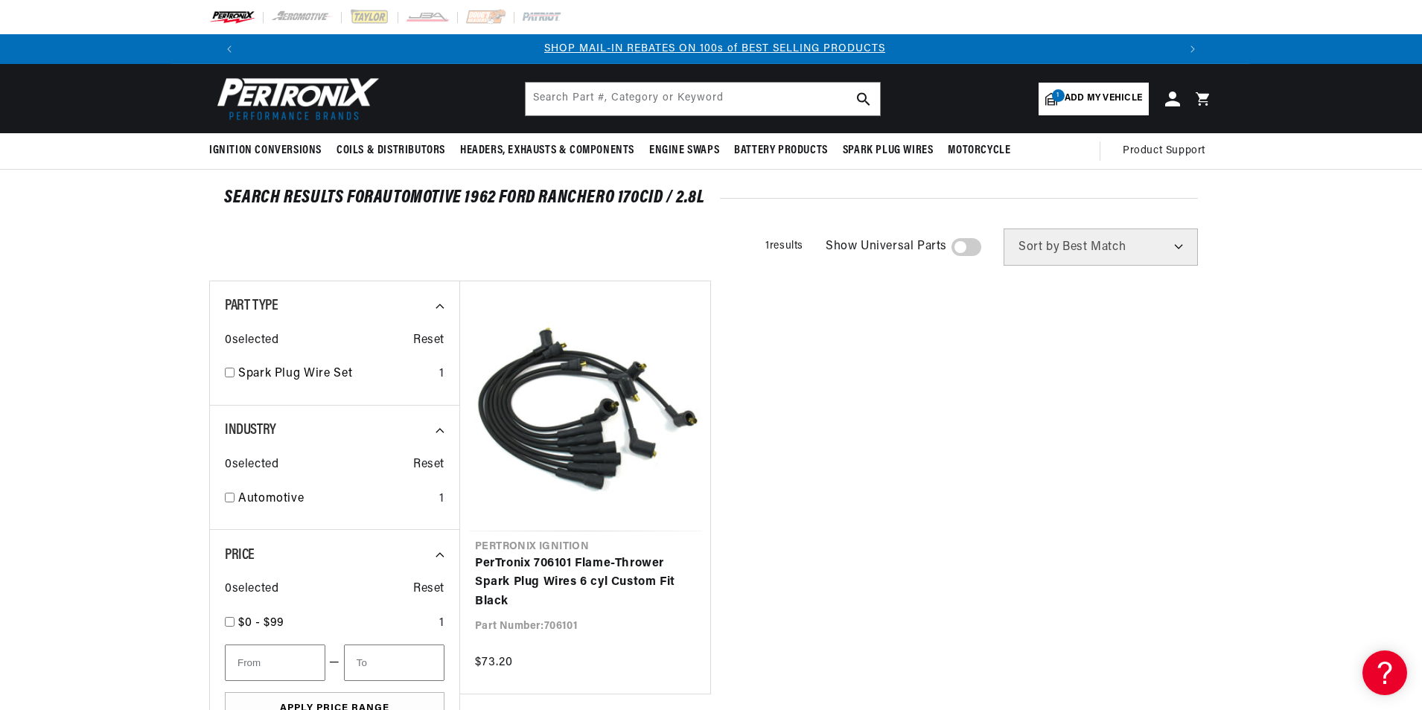
click at [1105, 103] on span "Add my vehicle" at bounding box center [1103, 99] width 77 height 14
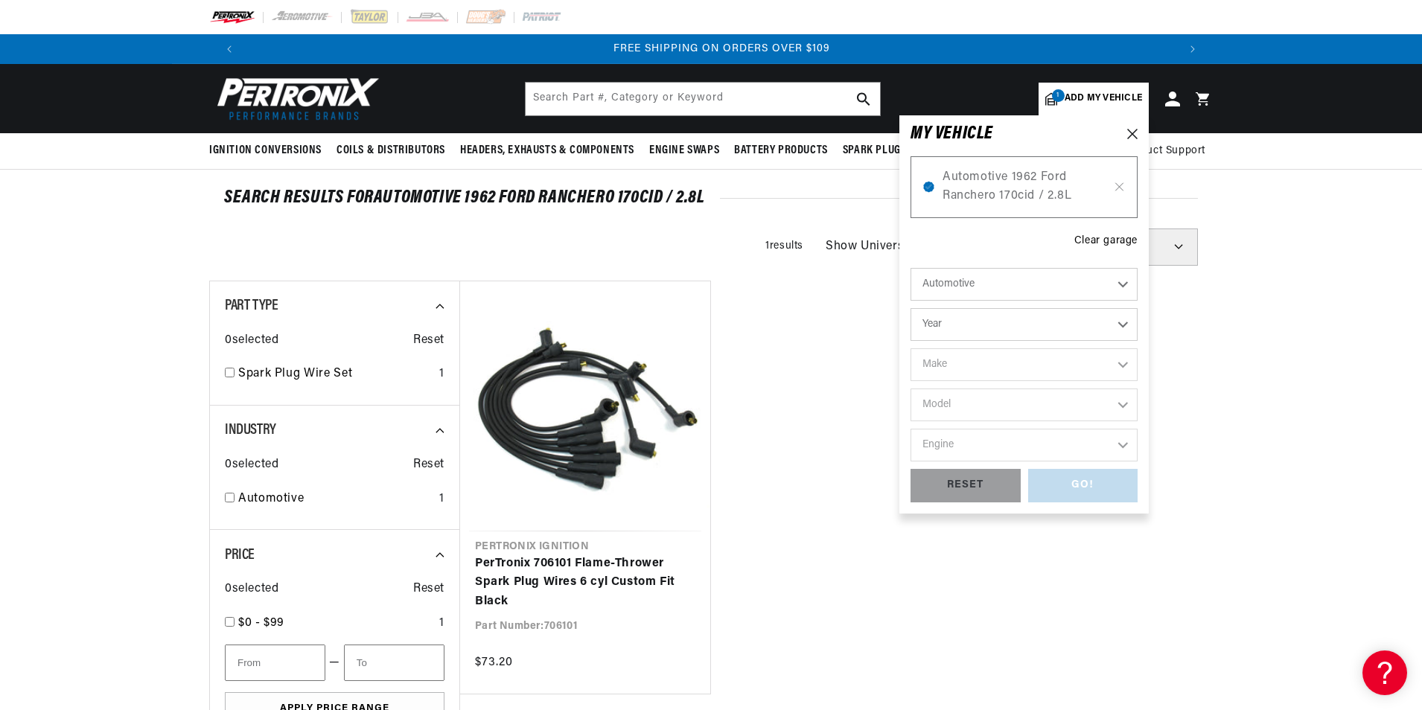
scroll to position [0, 1860]
click at [1116, 190] on icon at bounding box center [1119, 187] width 13 height 12
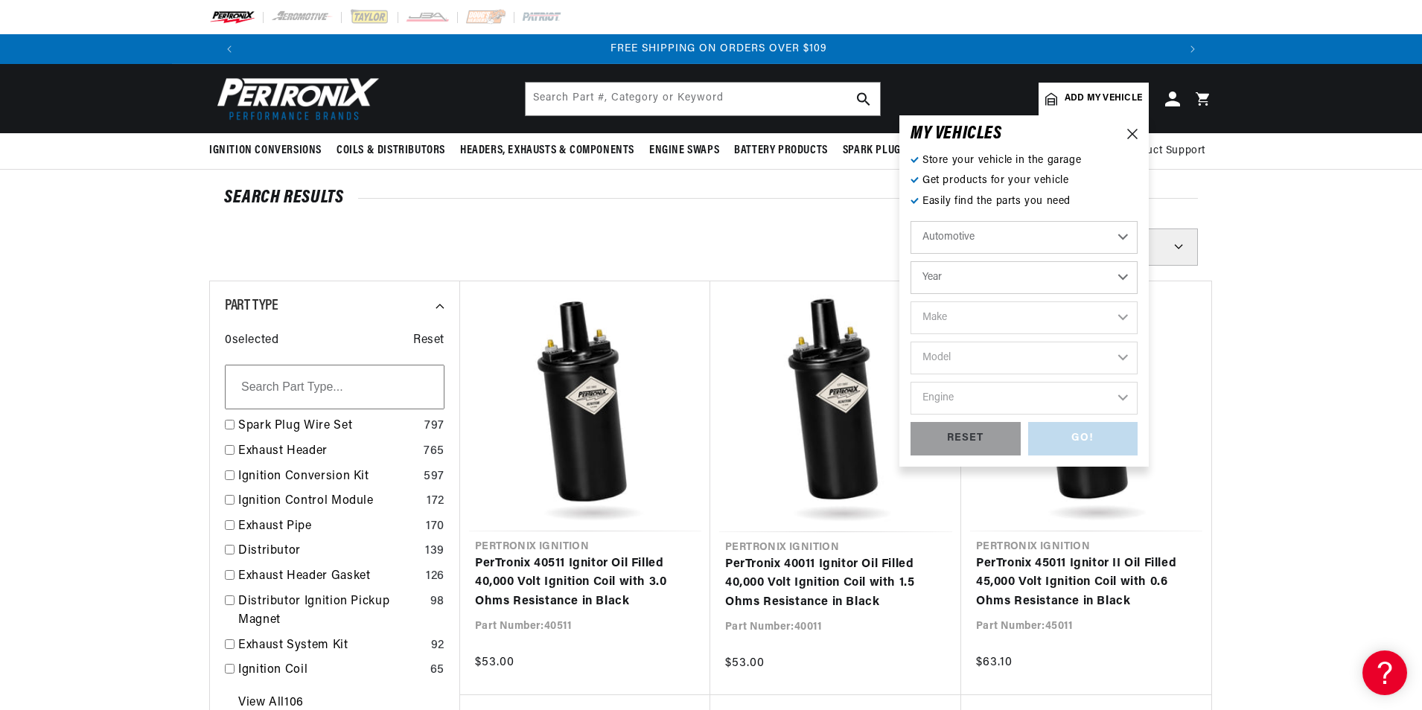
click at [1031, 243] on select "Automotive Agricultural Industrial Marine Motorcycle" at bounding box center [1023, 237] width 227 height 33
click at [1030, 243] on select "Automotive Agricultural Industrial Marine Motorcycle" at bounding box center [1023, 237] width 227 height 33
click at [1012, 274] on select "Year [DATE] 2021 2020 2019 2018 2017 2016 2015 2014 2013 2012 2011 2010 2009 20…" at bounding box center [1023, 277] width 227 height 33
select select "1964"
click at [910, 261] on select "Year [DATE] 2021 2020 2019 2018 2017 2016 2015 2014 2013 2012 2011 2010 2009 20…" at bounding box center [1023, 277] width 227 height 33
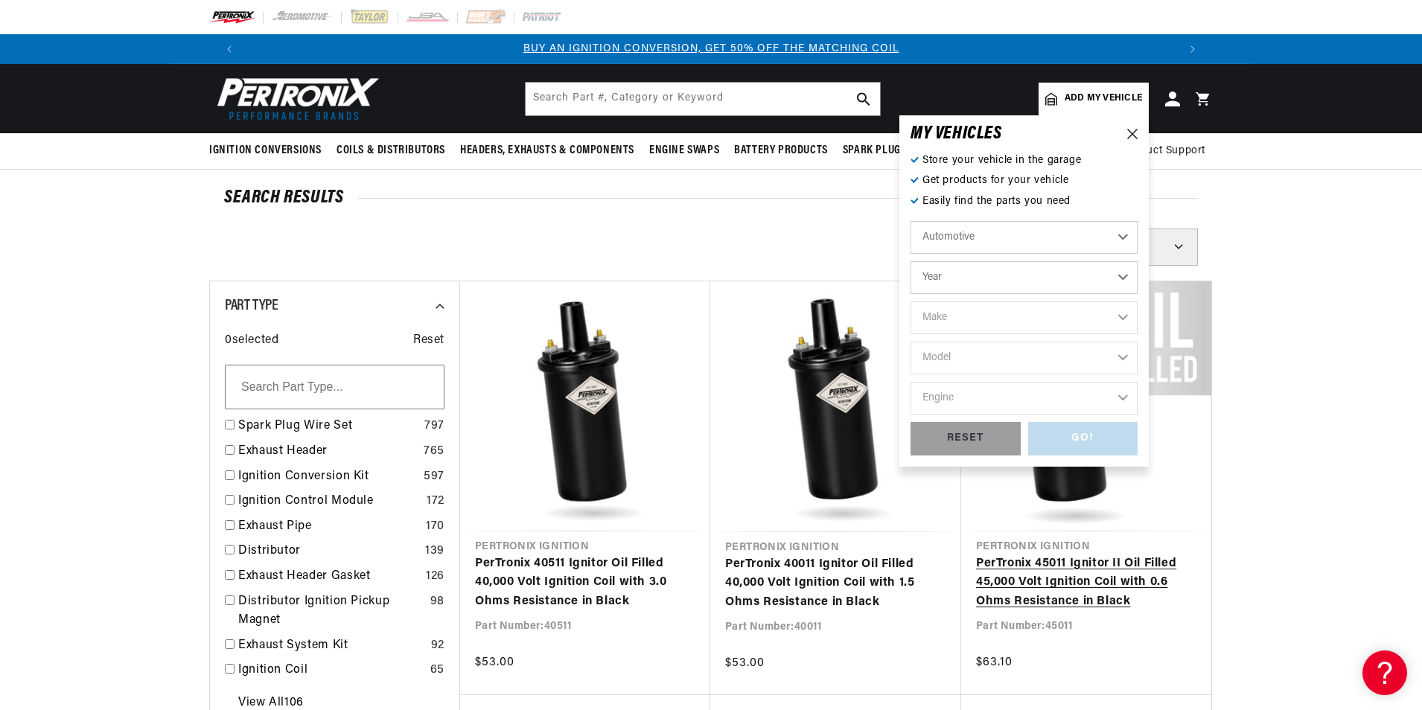
select select "1964"
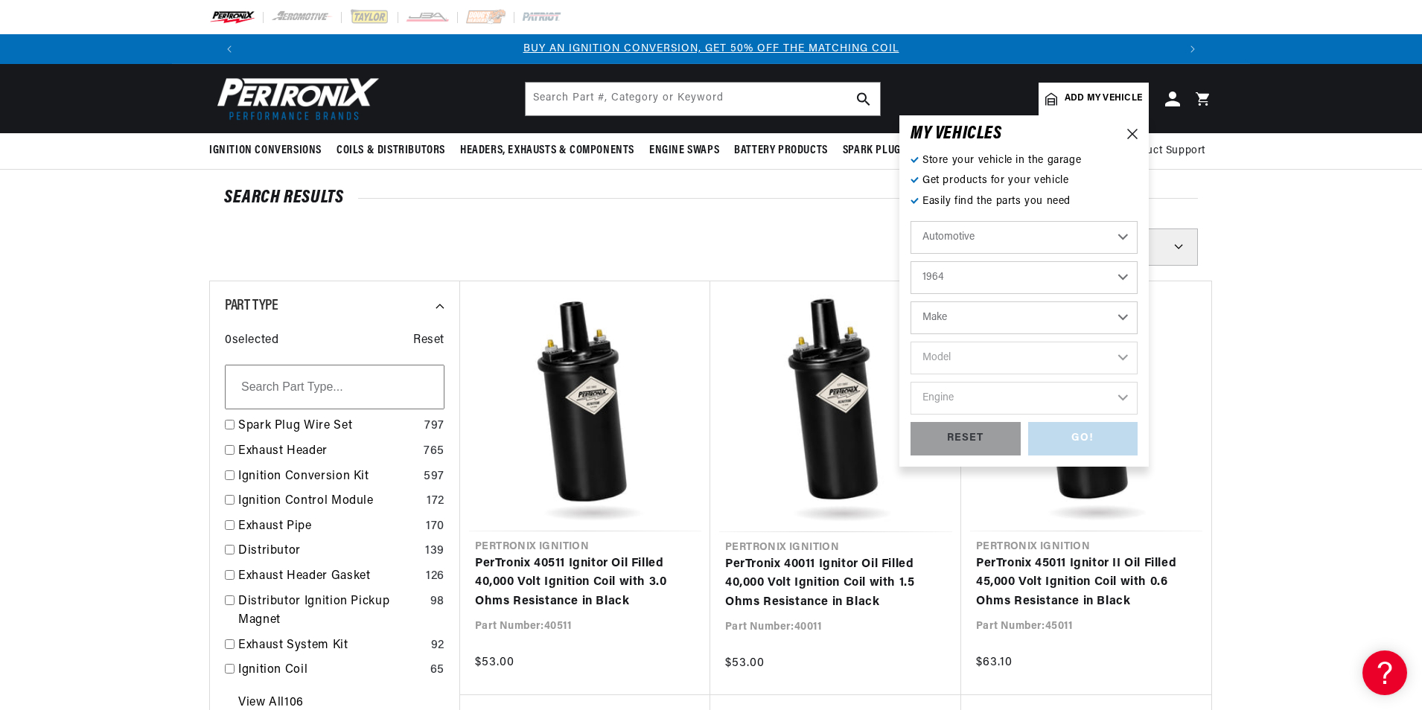
click at [1014, 331] on select "Make American Motors Aston [PERSON_NAME][GEOGRAPHIC_DATA] [PERSON_NAME] Bentley…" at bounding box center [1023, 317] width 227 height 33
select select "Ford"
click at [910, 301] on select "Make American Motors Aston [PERSON_NAME][GEOGRAPHIC_DATA] [PERSON_NAME] Bentley…" at bounding box center [1023, 317] width 227 height 33
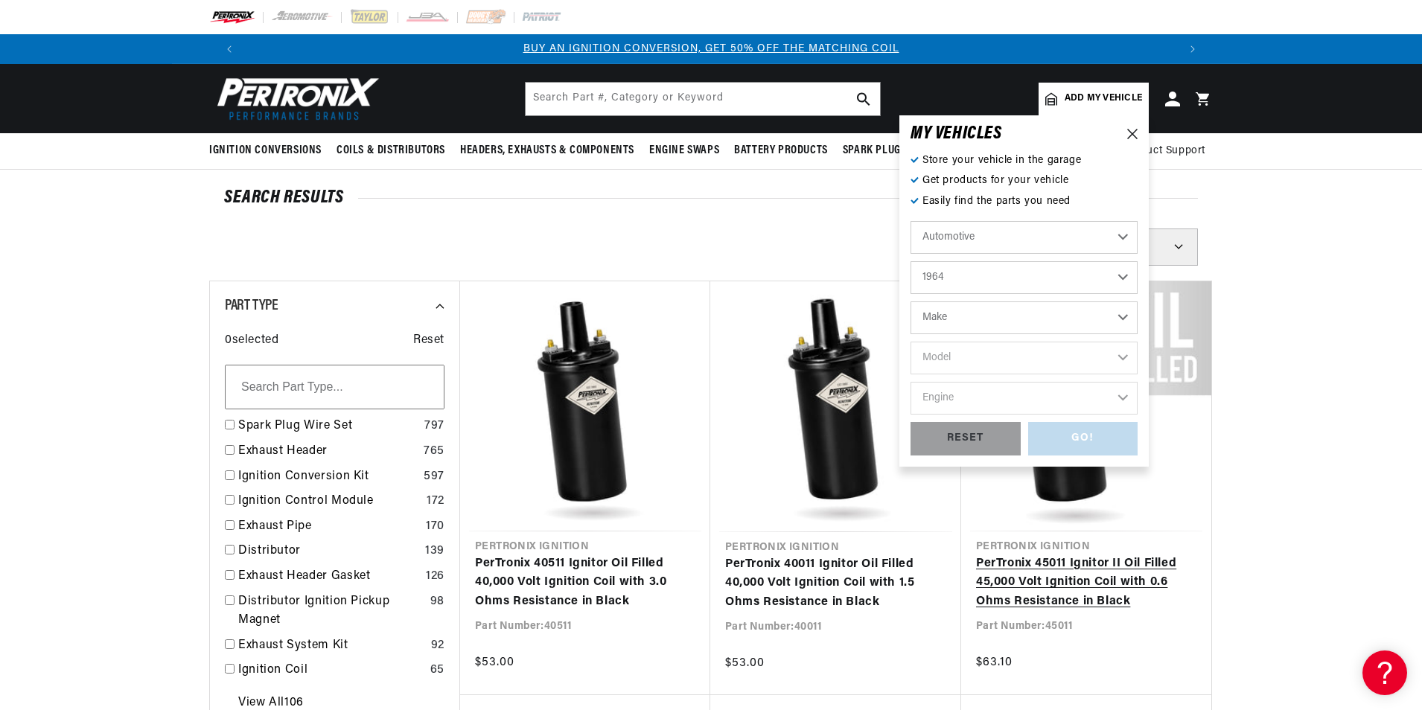
select select "Ford"
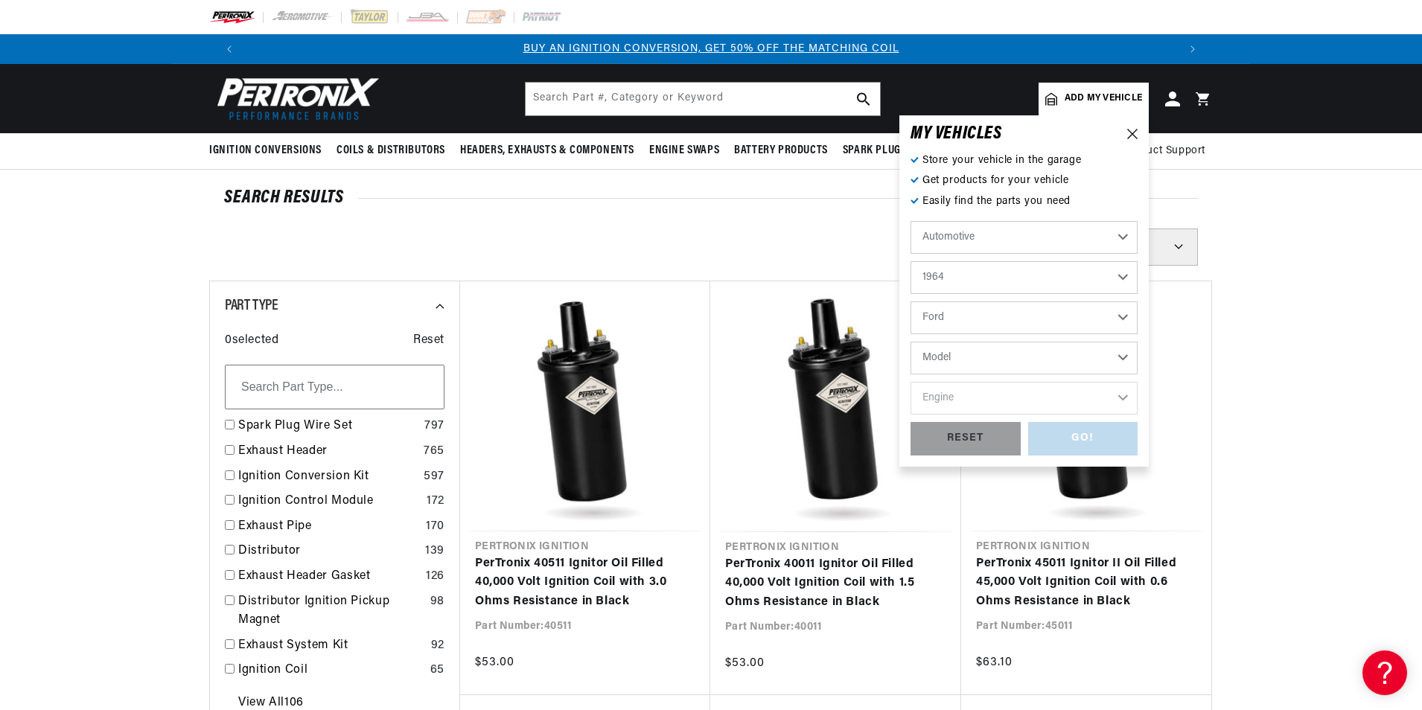
click at [988, 349] on select "Model Club Wagon Country Sedan Country Squire Custom Custom 500 Econoline F-100…" at bounding box center [1023, 358] width 227 height 33
select select "Ranchero"
click at [910, 342] on select "Model Club Wagon Country Sedan Country Squire Custom Custom 500 Econoline F-100…" at bounding box center [1023, 358] width 227 height 33
select select "Ranchero"
click at [988, 389] on select "Engine 4.1L 144cid / 2.4L 170cid / 2.8L 200cid / 3.3L 220cid / 3.6L 223cid / 3.…" at bounding box center [1023, 398] width 227 height 33
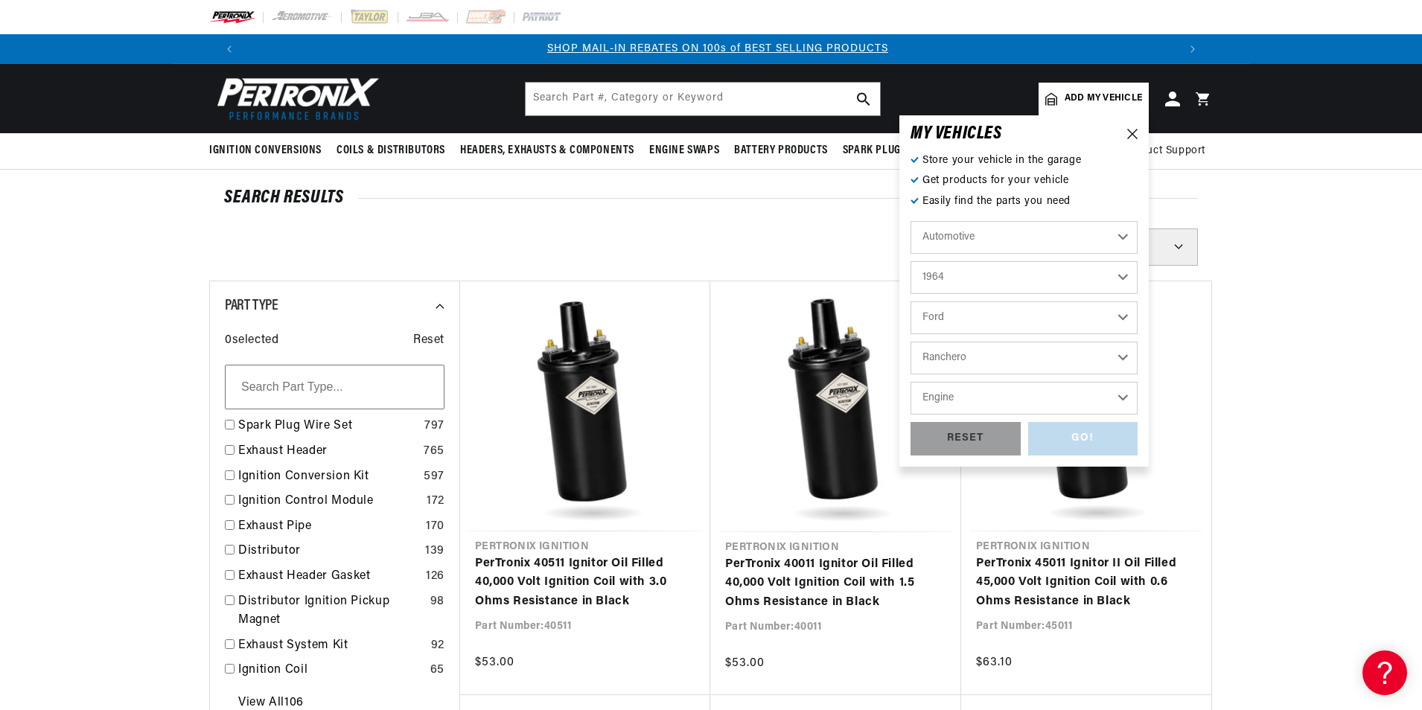
scroll to position [0, 930]
select select "200cid-3.3L"
click at [910, 382] on select "Engine 4.1L 144cid / 2.4L 170cid / 2.8L 200cid / 3.3L 220cid / 3.6L 223cid / 3.…" at bounding box center [1023, 398] width 227 height 33
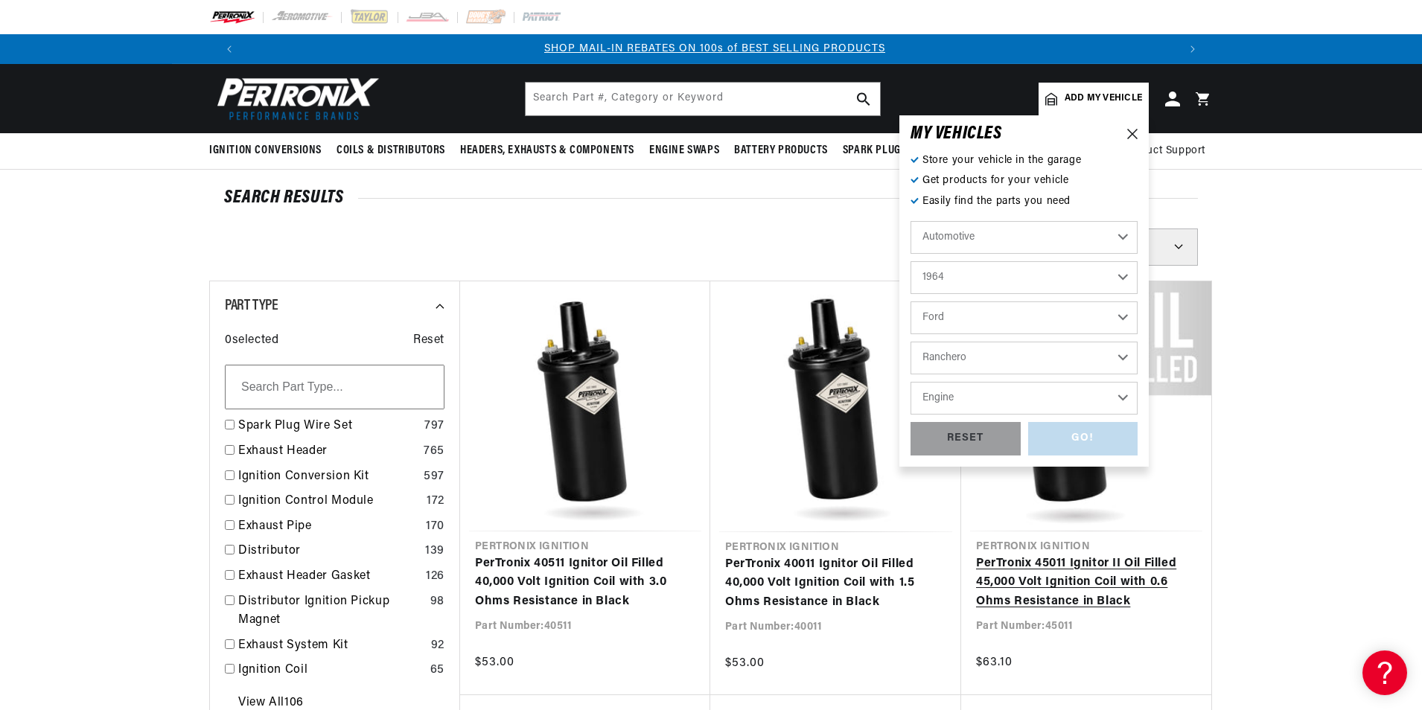
select select "200cid-3.3L"
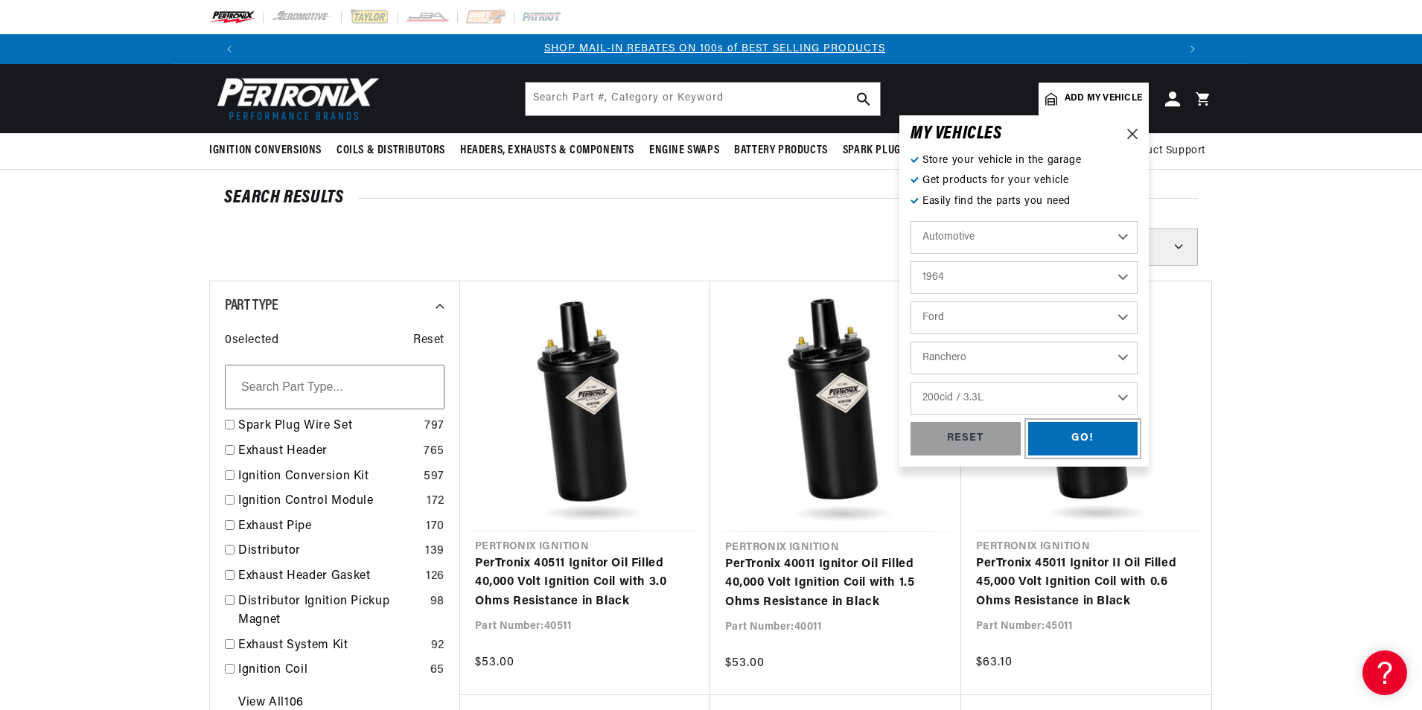
click at [1088, 437] on div "GO!" at bounding box center [1083, 438] width 110 height 33
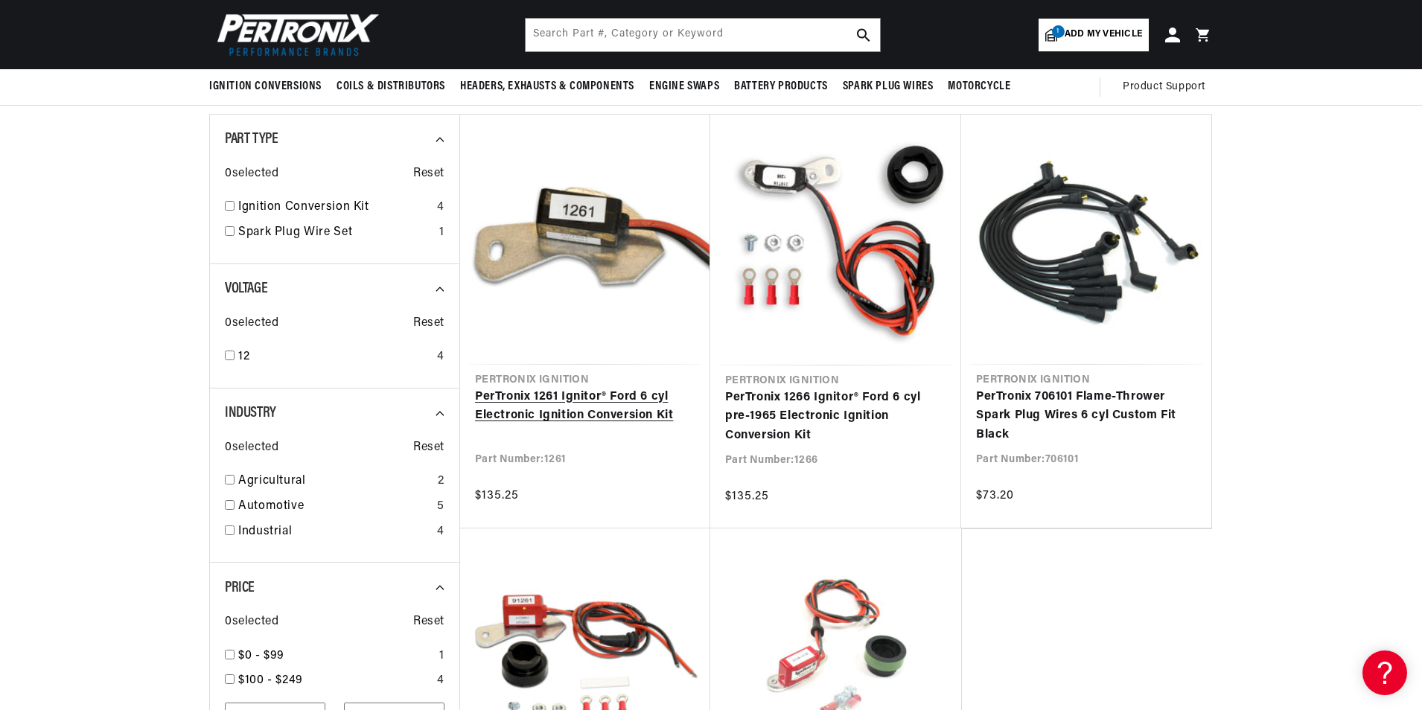
scroll to position [149, 0]
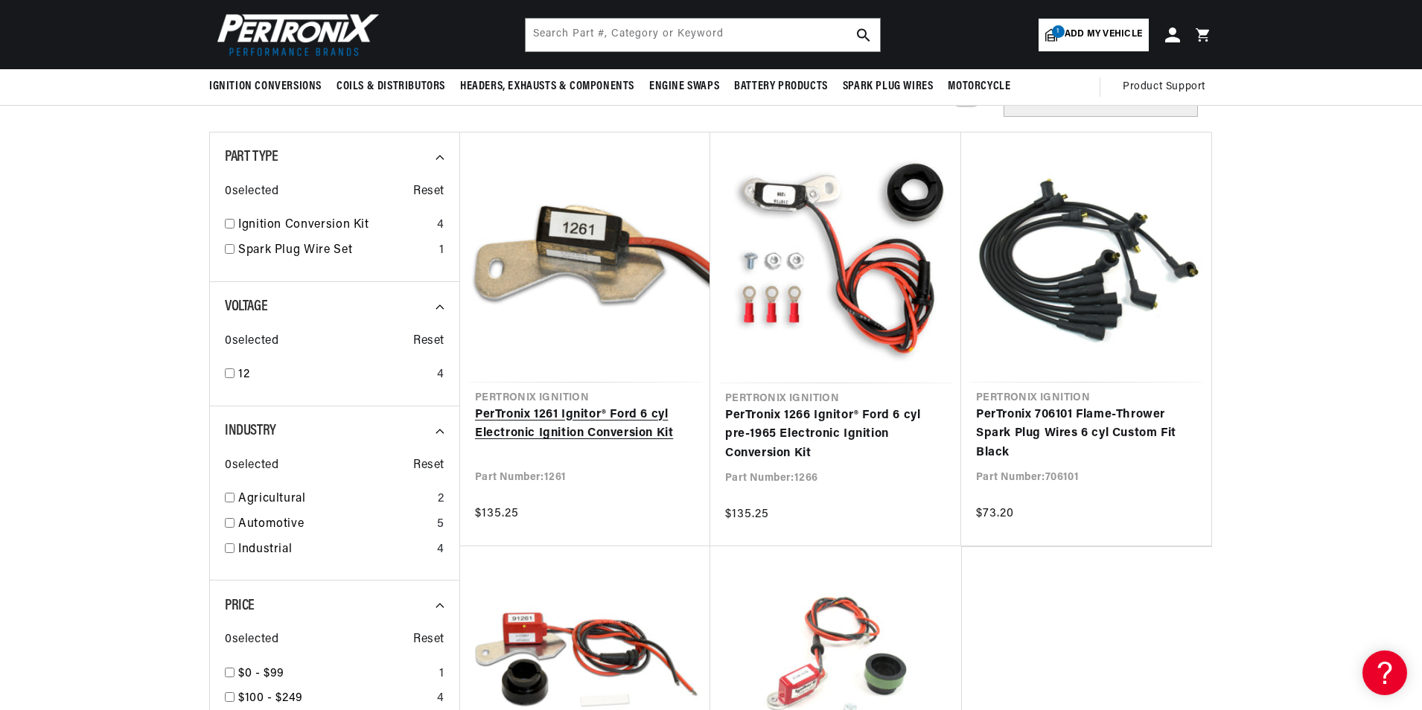
click at [615, 427] on link "PerTronix 1261 Ignitor® Ford 6 cyl Electronic Ignition Conversion Kit" at bounding box center [585, 425] width 220 height 38
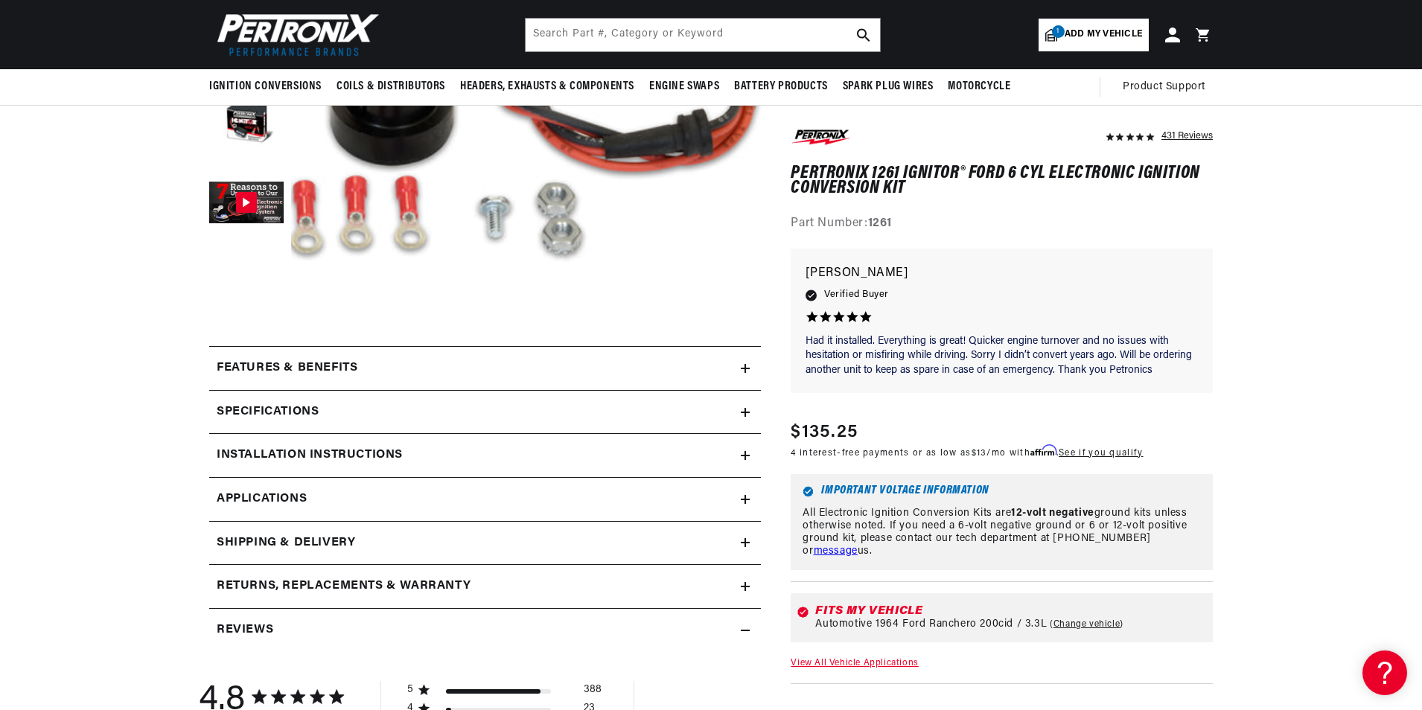
scroll to position [298, 0]
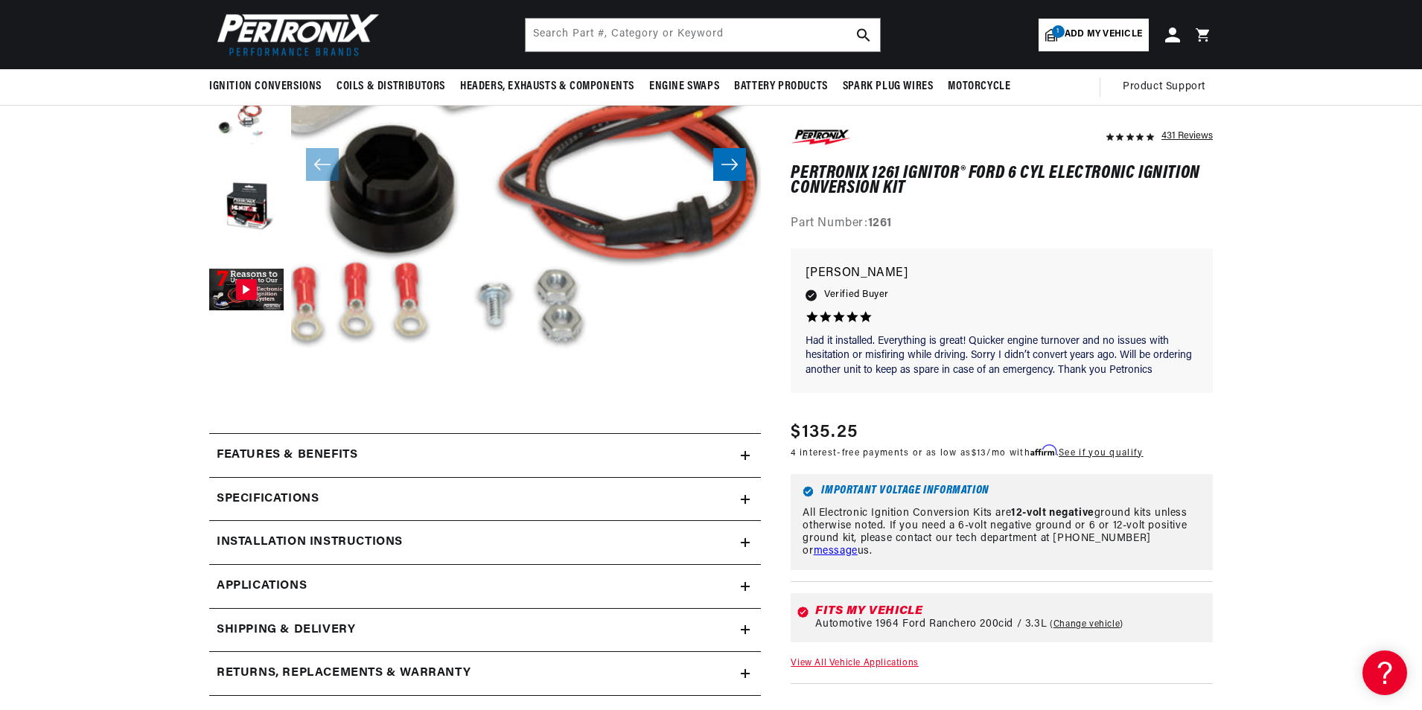
click at [473, 447] on div "Features & Benefits" at bounding box center [475, 455] width 532 height 19
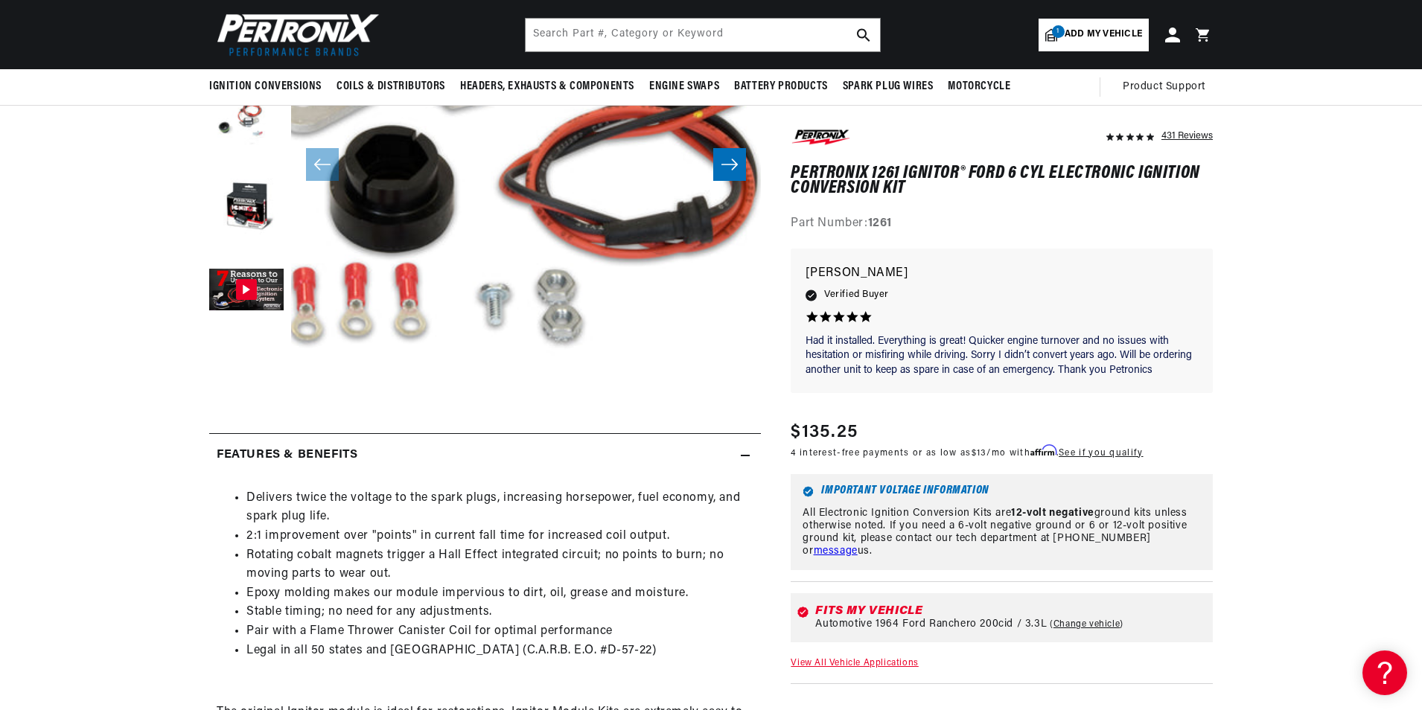
click at [473, 447] on div "Features & Benefits" at bounding box center [475, 455] width 532 height 19
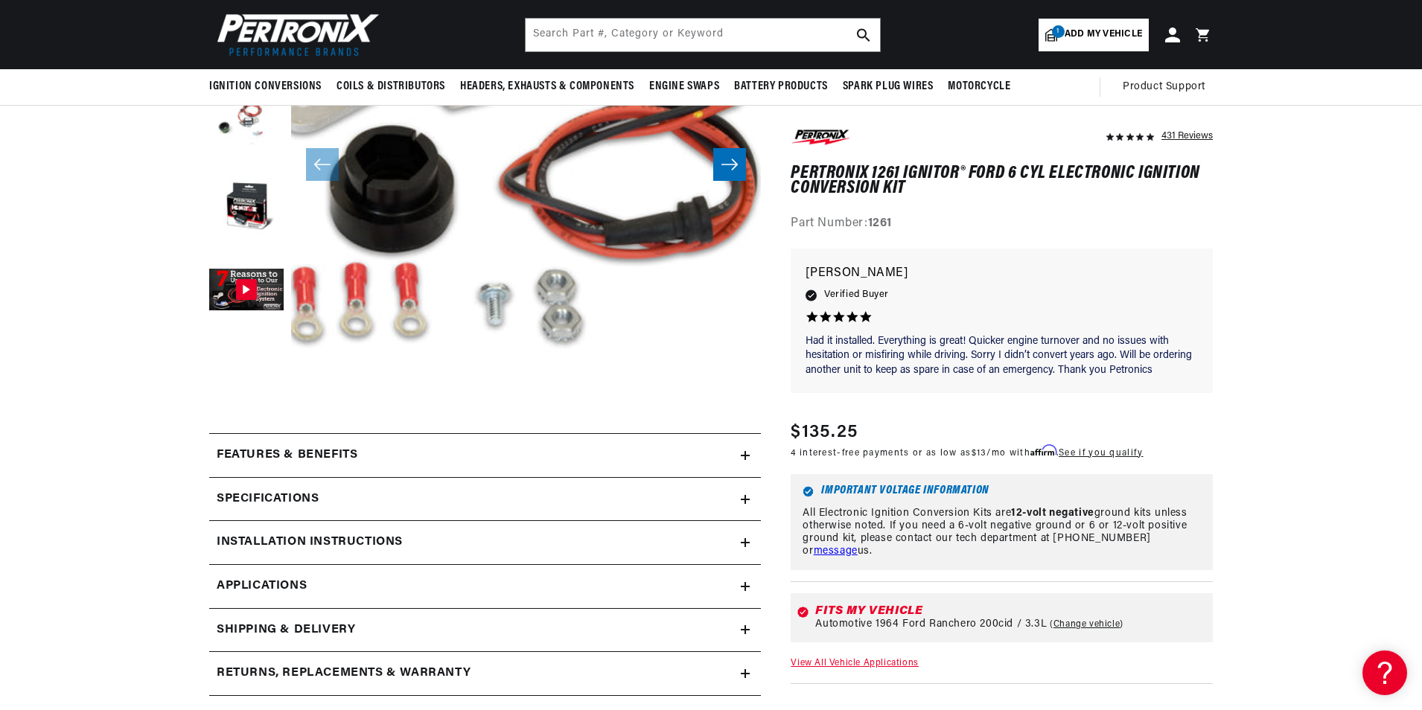
click at [447, 502] on div "Specifications" at bounding box center [475, 499] width 532 height 19
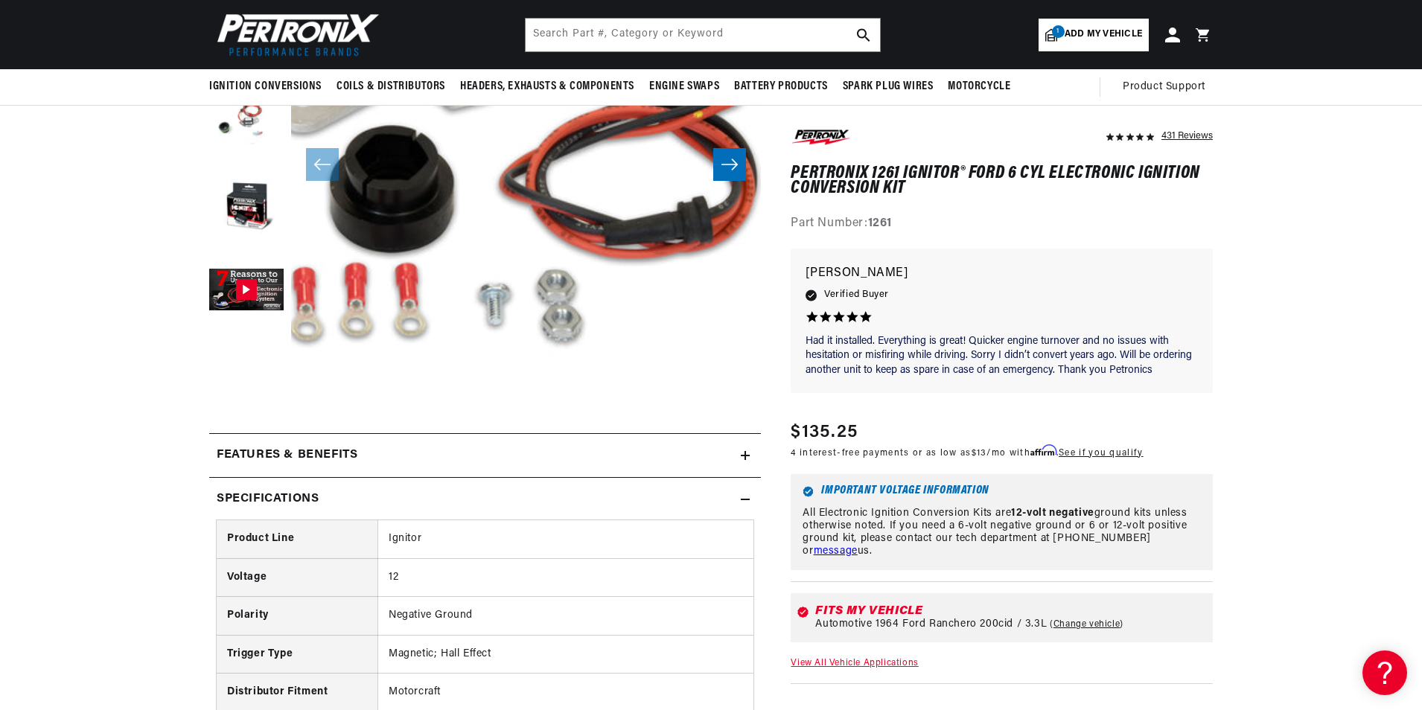
click at [446, 504] on div "Specifications" at bounding box center [475, 499] width 532 height 19
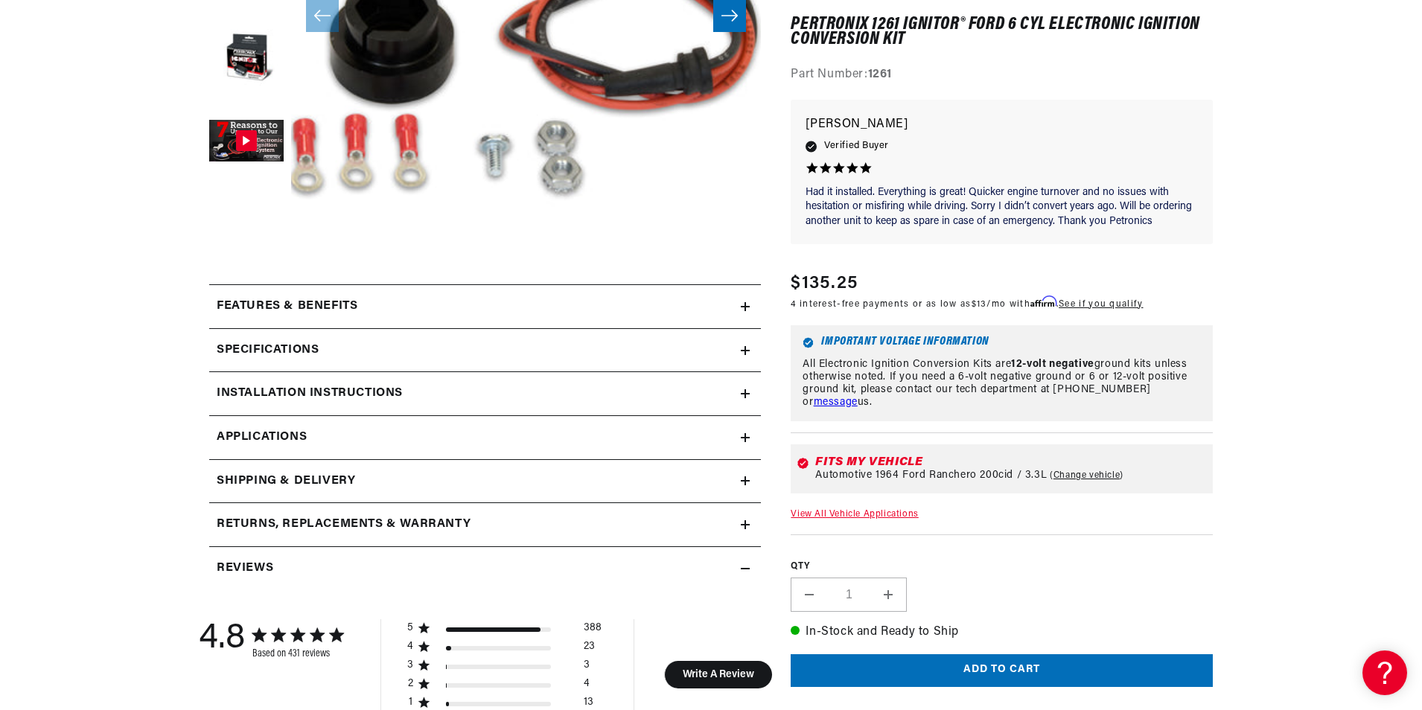
scroll to position [0, 0]
click at [484, 396] on div "Installation instructions" at bounding box center [475, 393] width 532 height 19
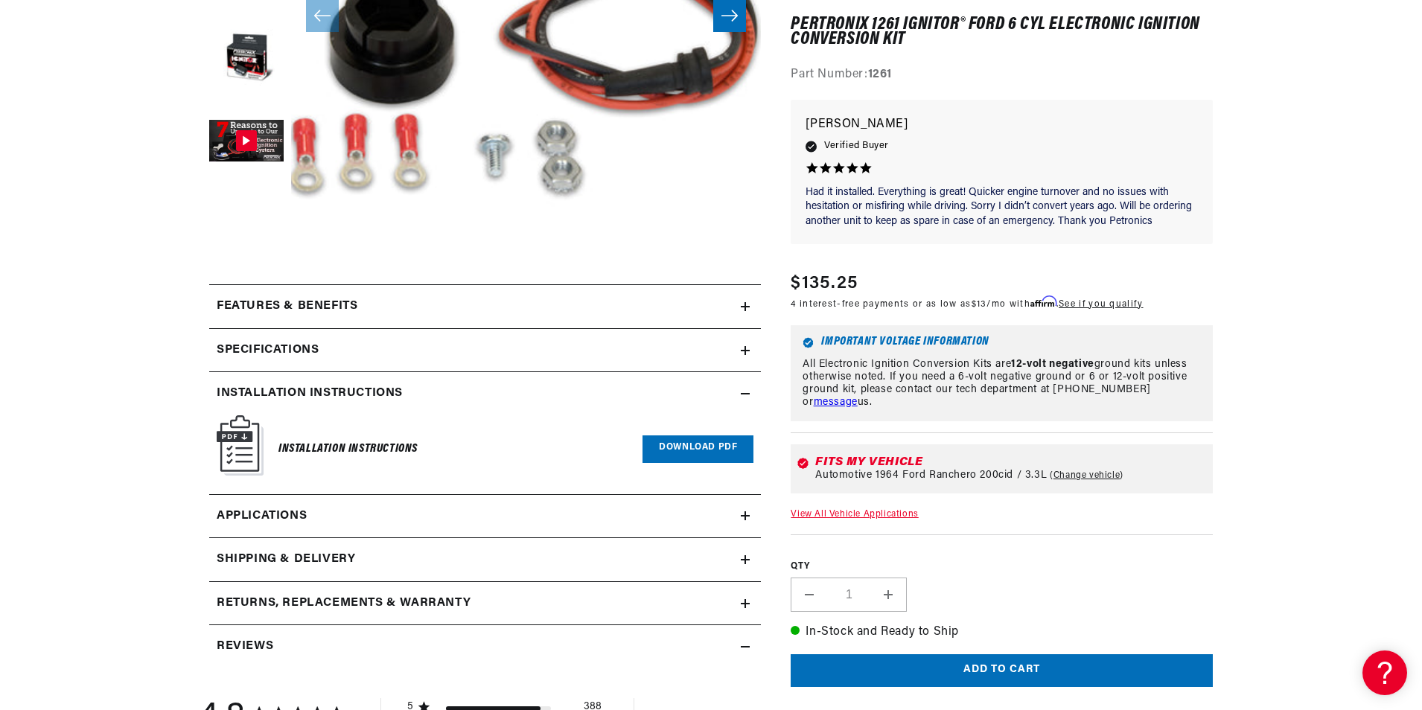
scroll to position [0, 930]
click at [482, 394] on div "Installation instructions" at bounding box center [475, 393] width 532 height 19
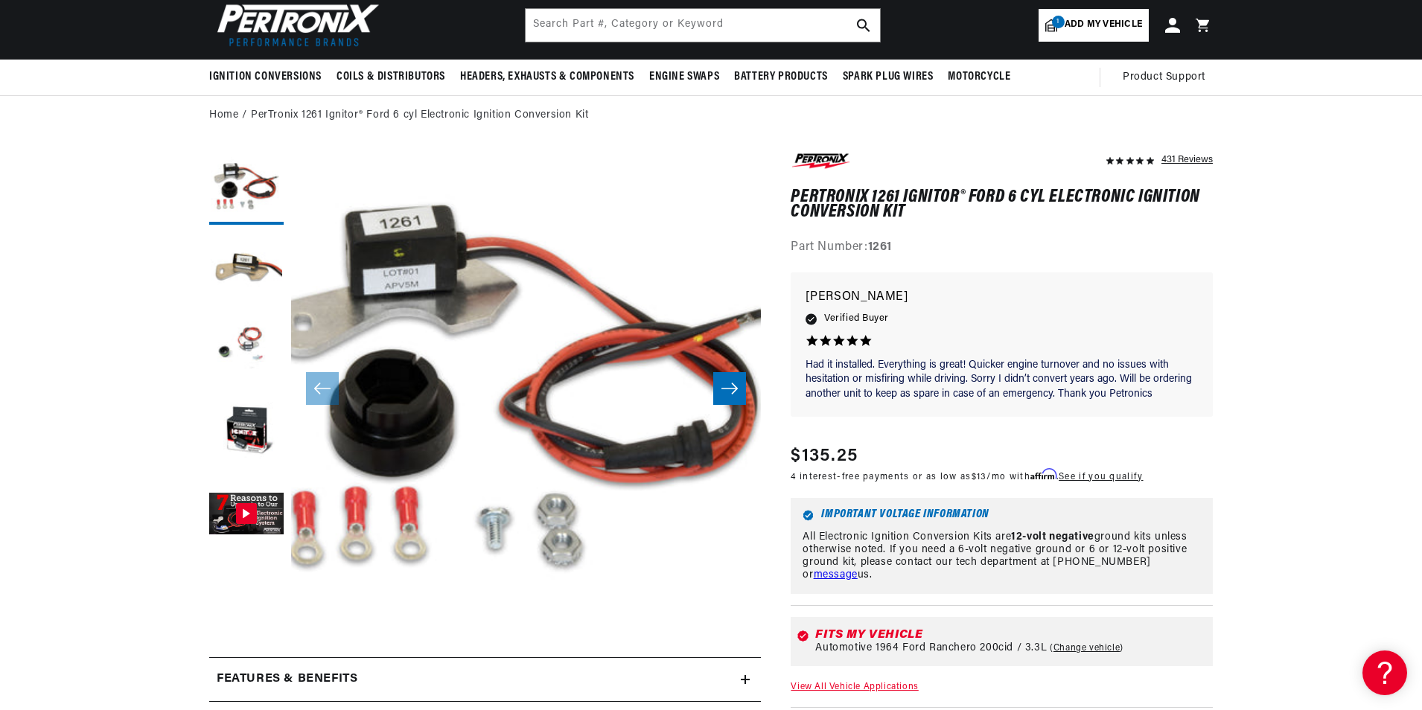
scroll to position [0, 0]
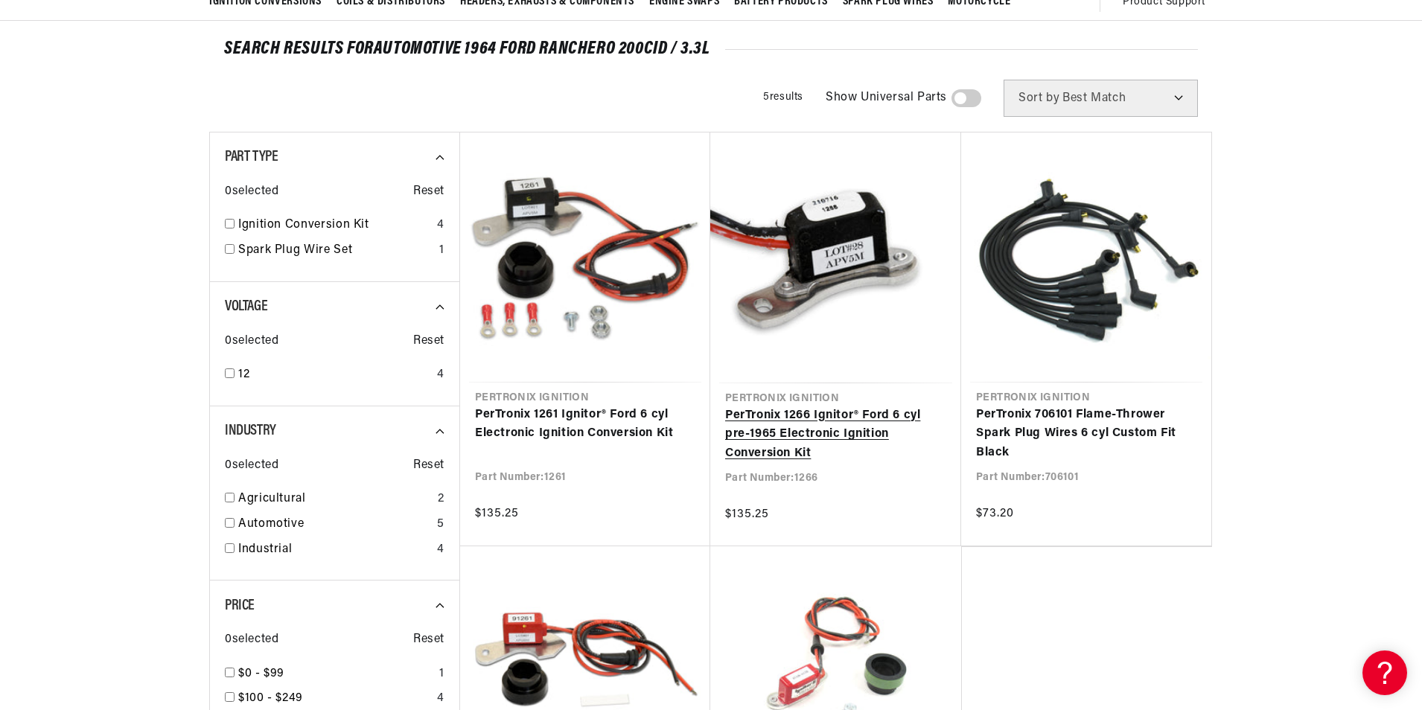
click at [835, 434] on link "PerTronix 1266 Ignitor® Ford 6 cyl pre-1965 Electronic Ignition Conversion Kit" at bounding box center [835, 434] width 221 height 57
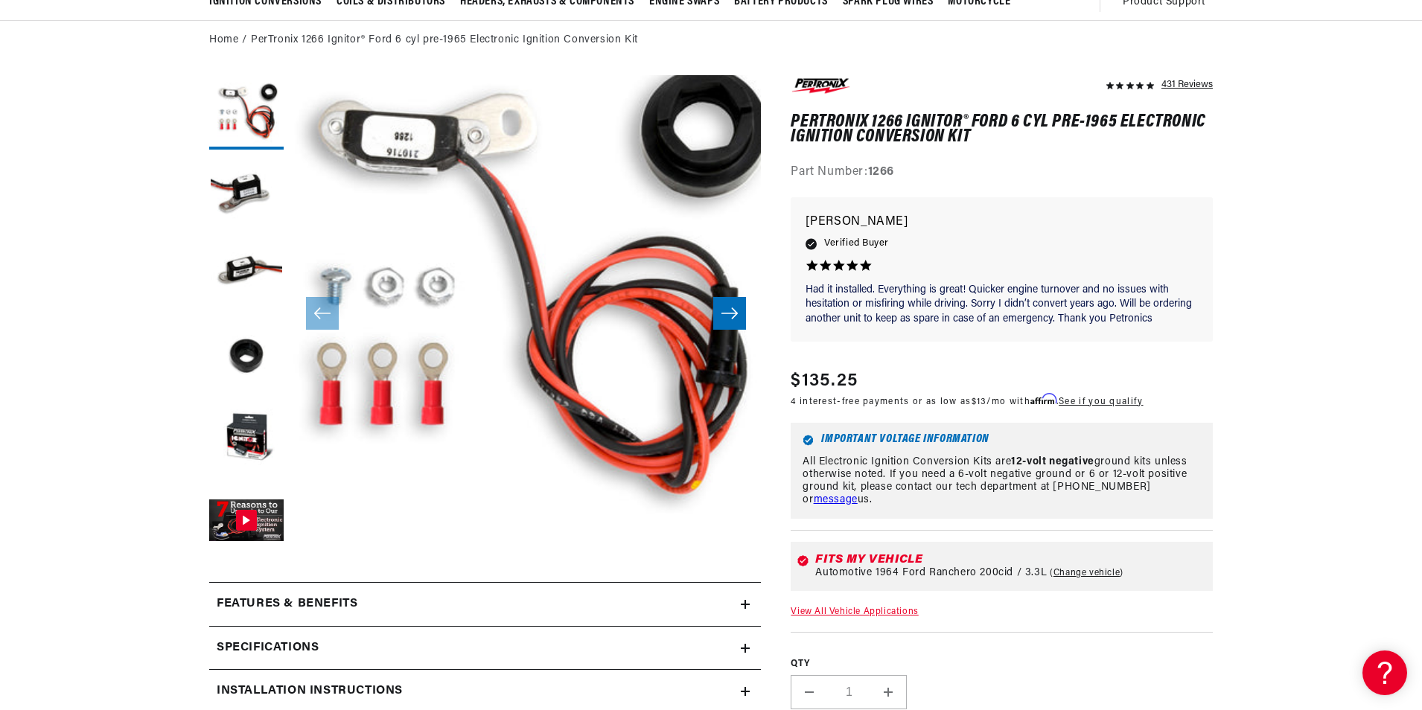
scroll to position [47, 0]
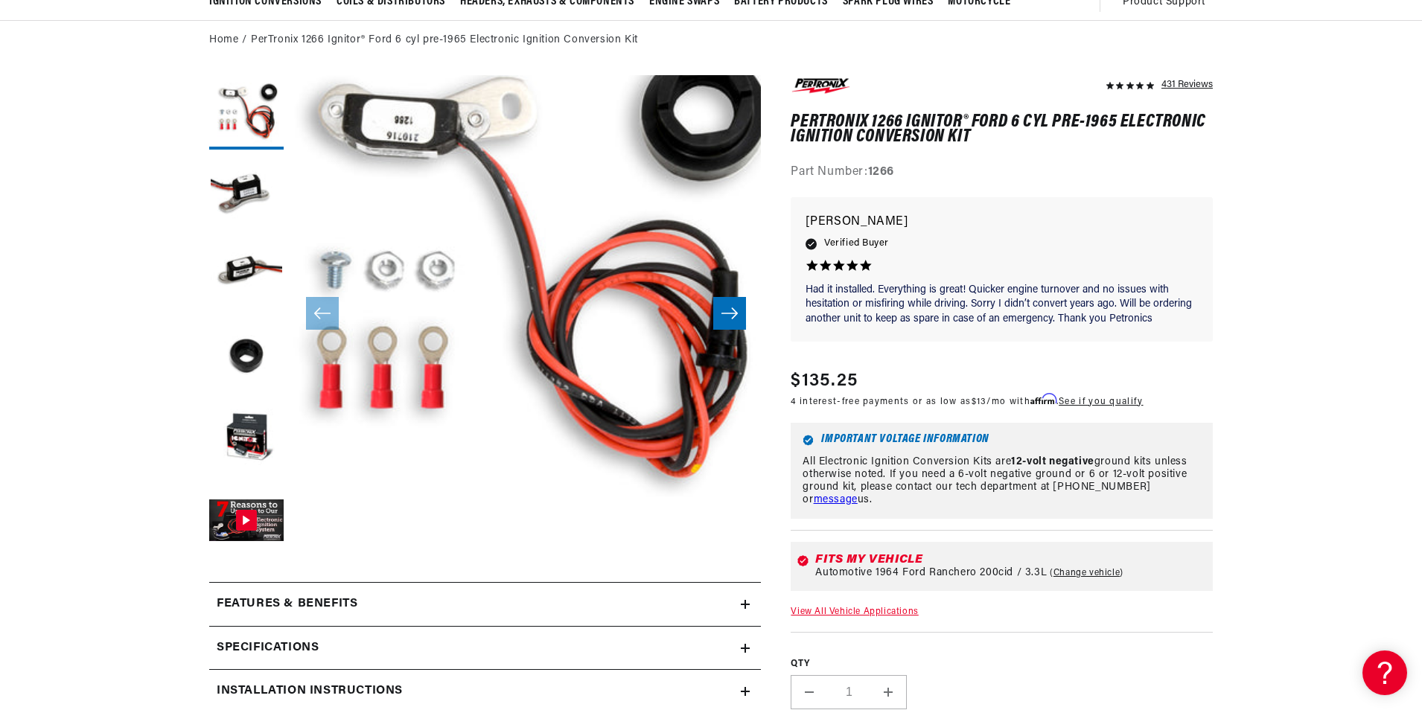
click at [732, 312] on icon "Slide right" at bounding box center [730, 313] width 18 height 15
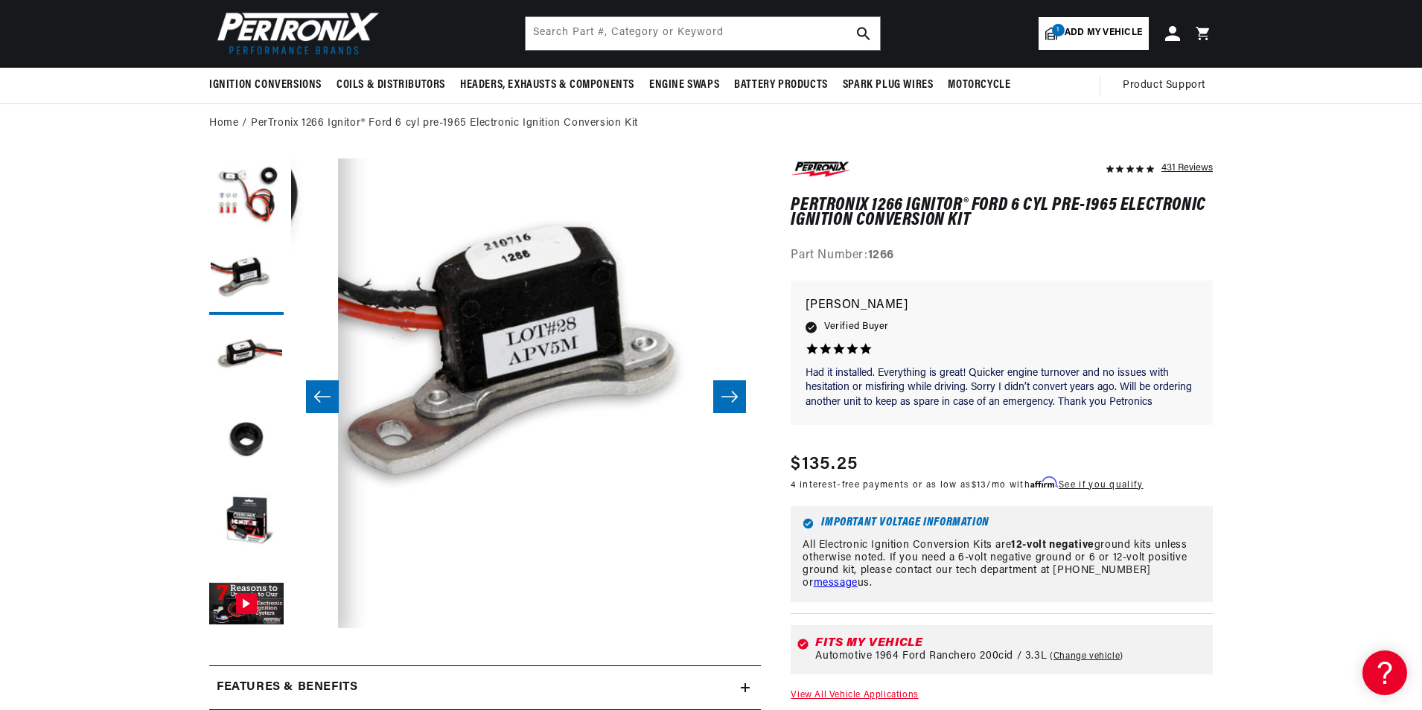
scroll to position [0, 0]
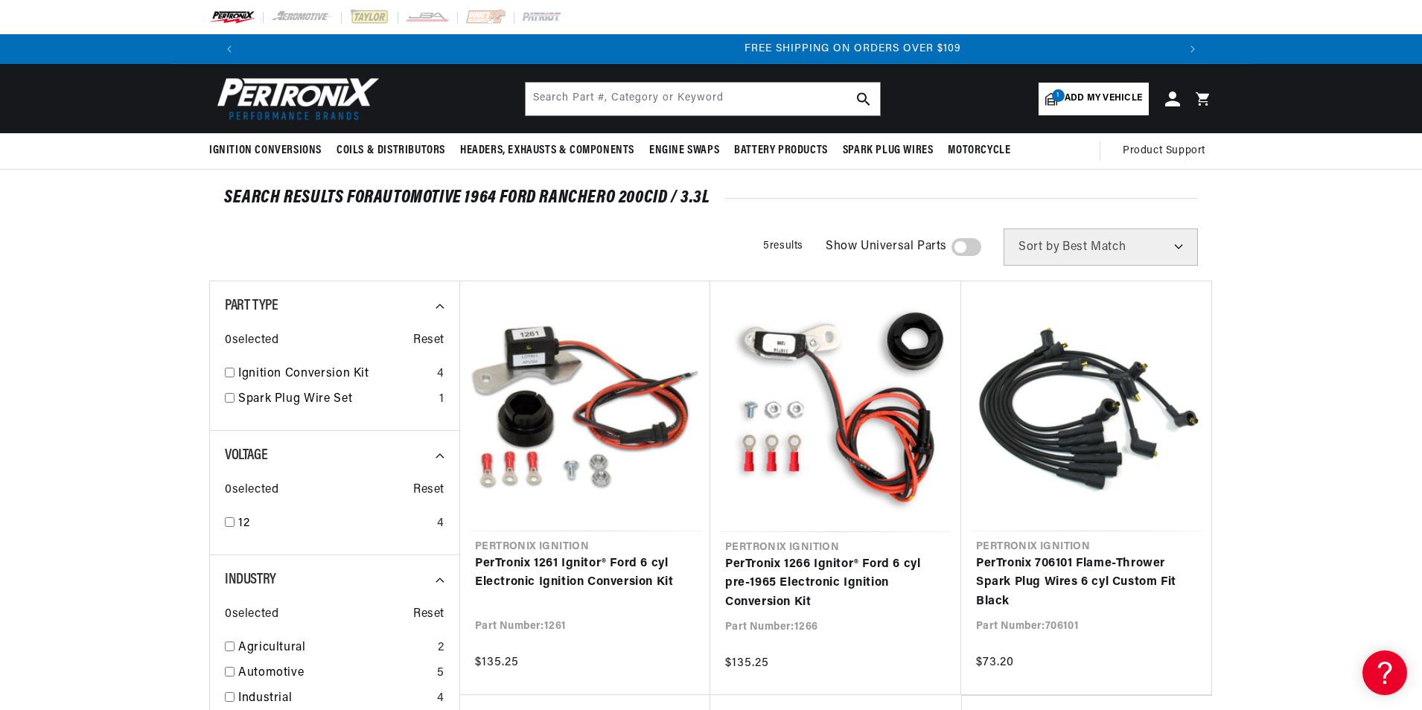
scroll to position [0, 1860]
